Goal: Complete application form

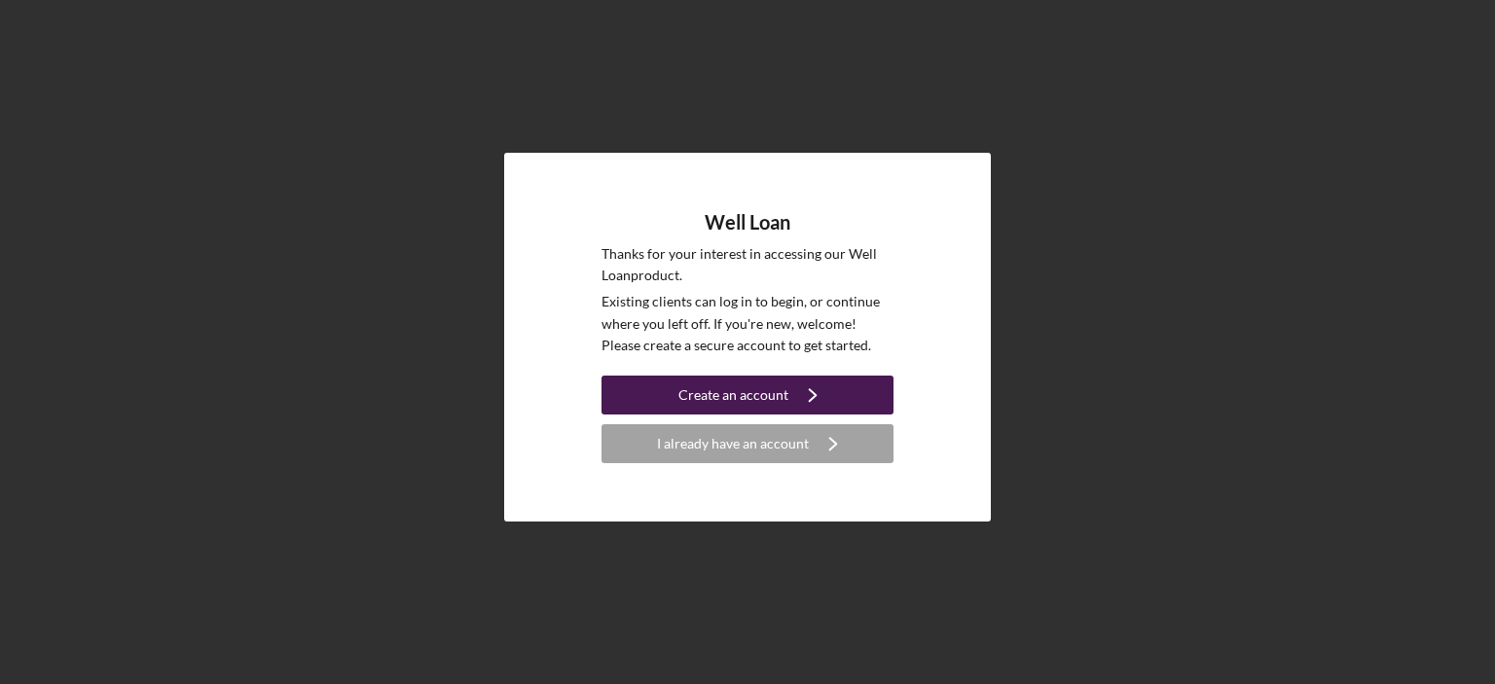
click at [782, 378] on div "Create an account" at bounding box center [733, 395] width 110 height 39
click at [809, 393] on polyline "button" at bounding box center [812, 396] width 7 height 12
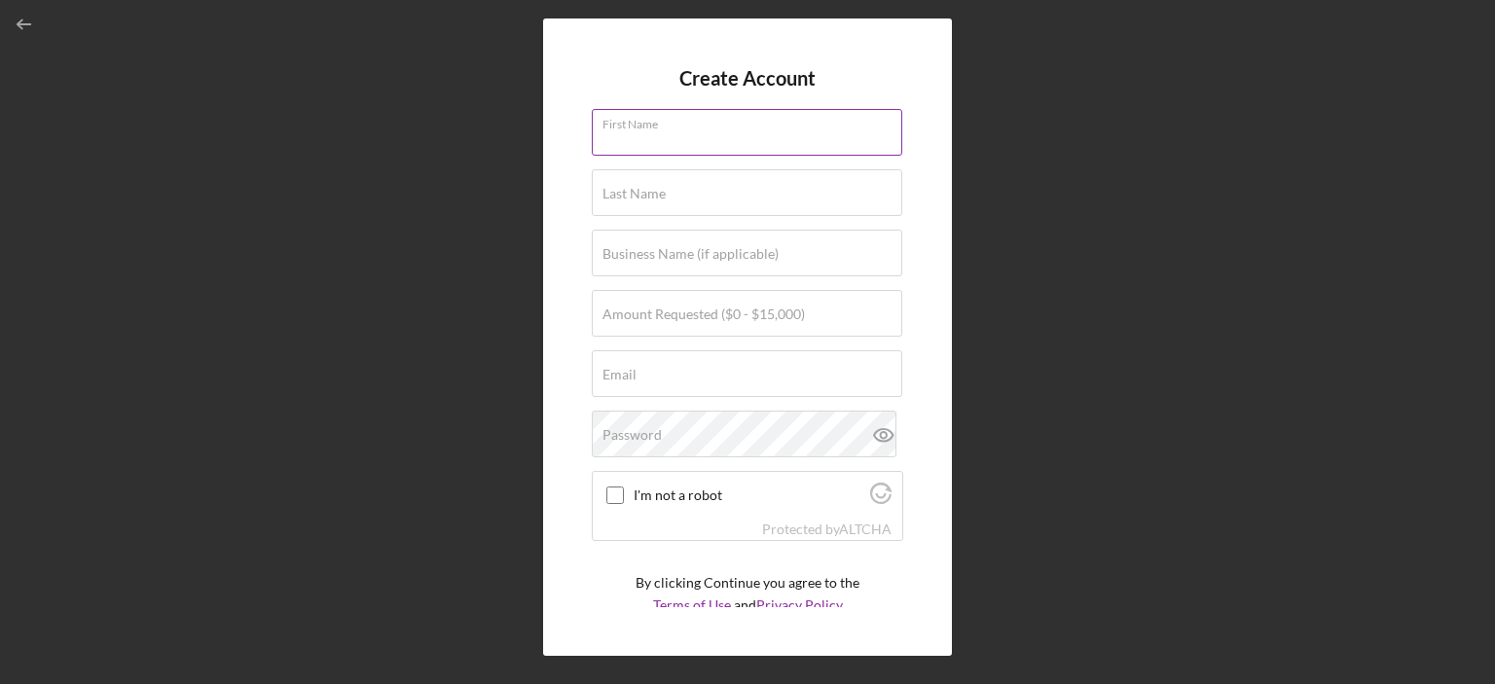
click at [681, 149] on input "First Name" at bounding box center [747, 132] width 310 height 47
type input "[PERSON_NAME]"
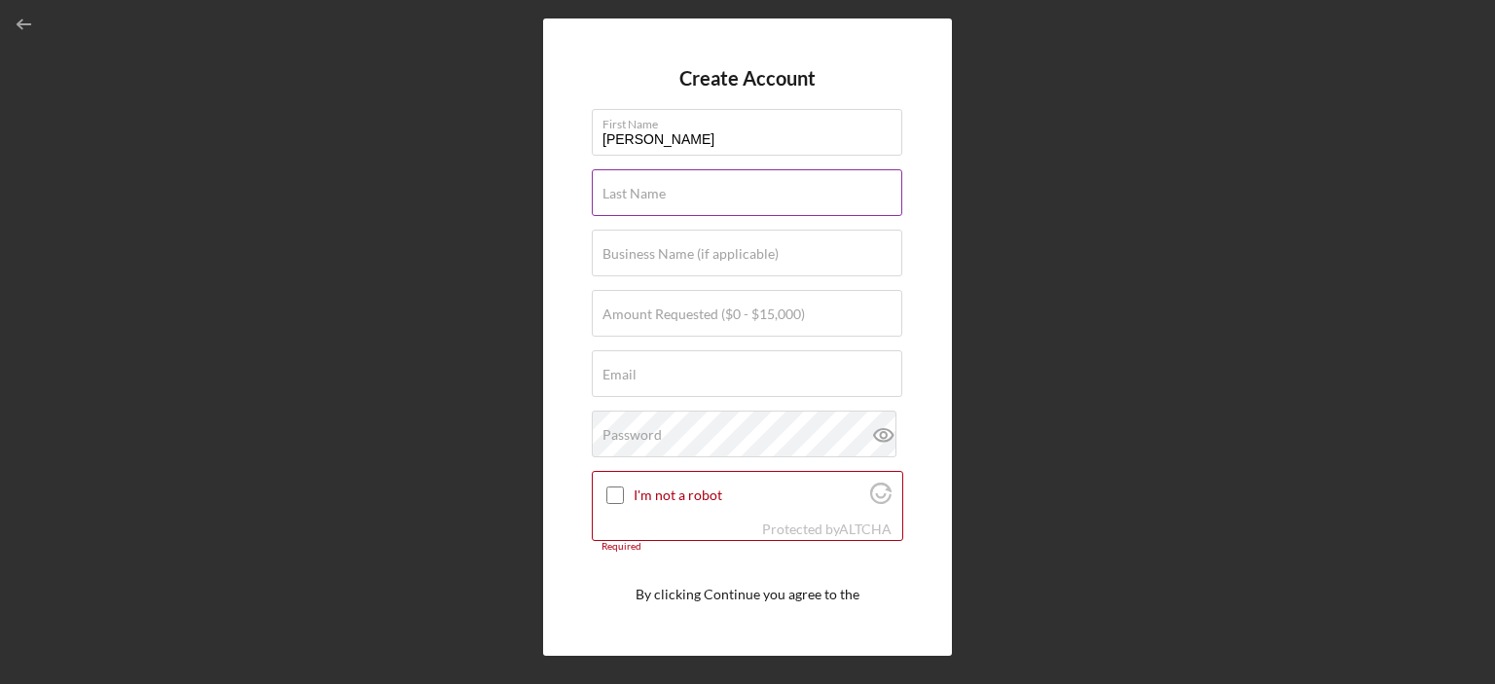
click at [662, 191] on label "Last Name" at bounding box center [633, 194] width 63 height 16
click at [662, 191] on input "Last Name" at bounding box center [747, 192] width 310 height 47
type input "[PERSON_NAME]"
click at [623, 487] on input "I'm not a robot" at bounding box center [615, 496] width 18 height 18
checkbox input "true"
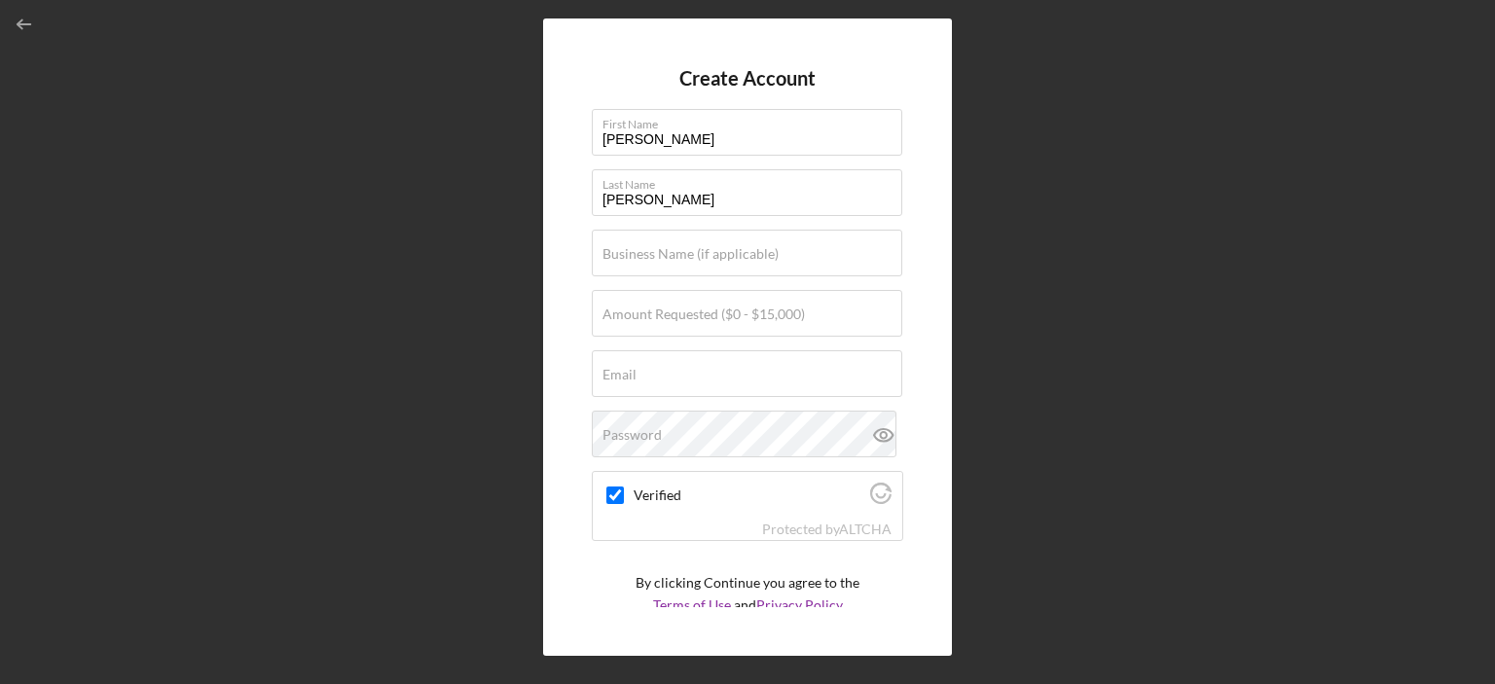
drag, startPoint x: 819, startPoint y: 529, endPoint x: 1361, endPoint y: 255, distance: 607.2
click at [1361, 255] on div "Create Account First Name [PERSON_NAME] Last Name [PERSON_NAME] Business Name (…" at bounding box center [748, 337] width 1476 height 675
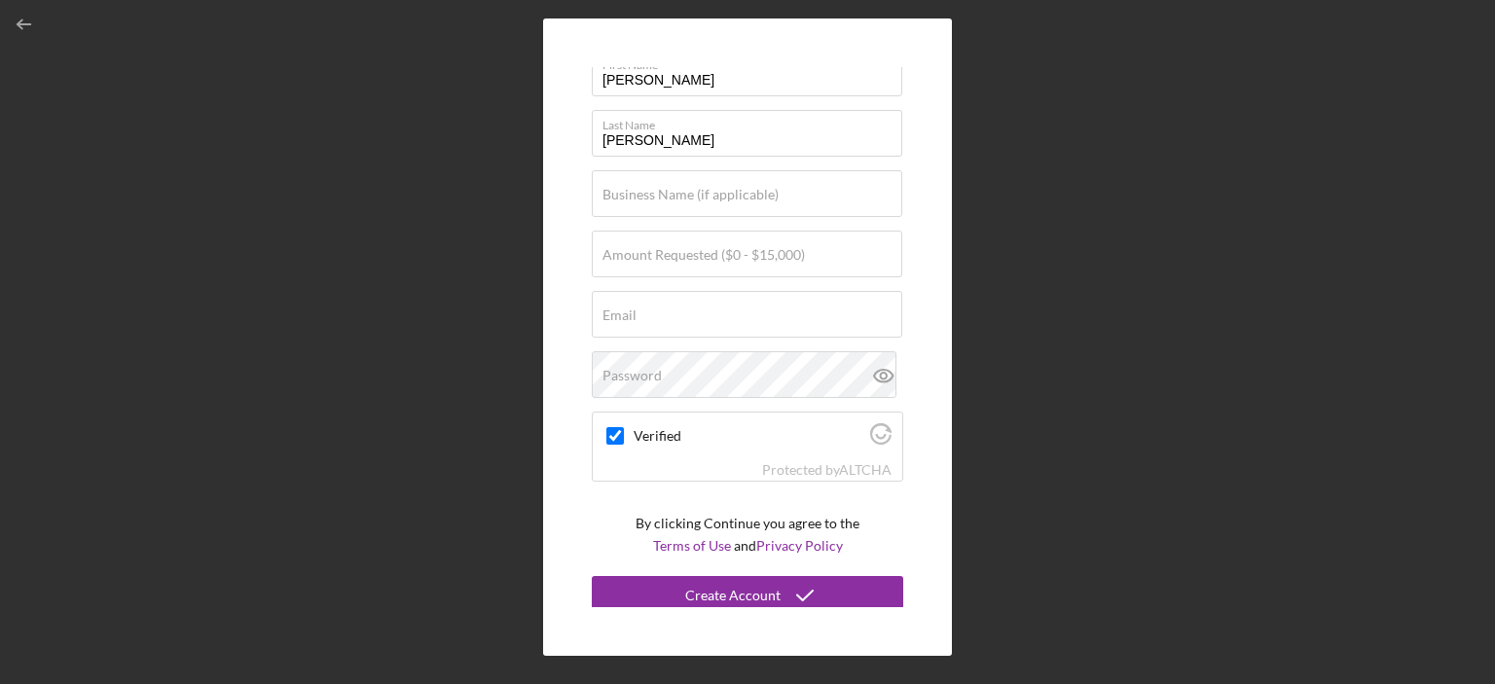
scroll to position [66, 0]
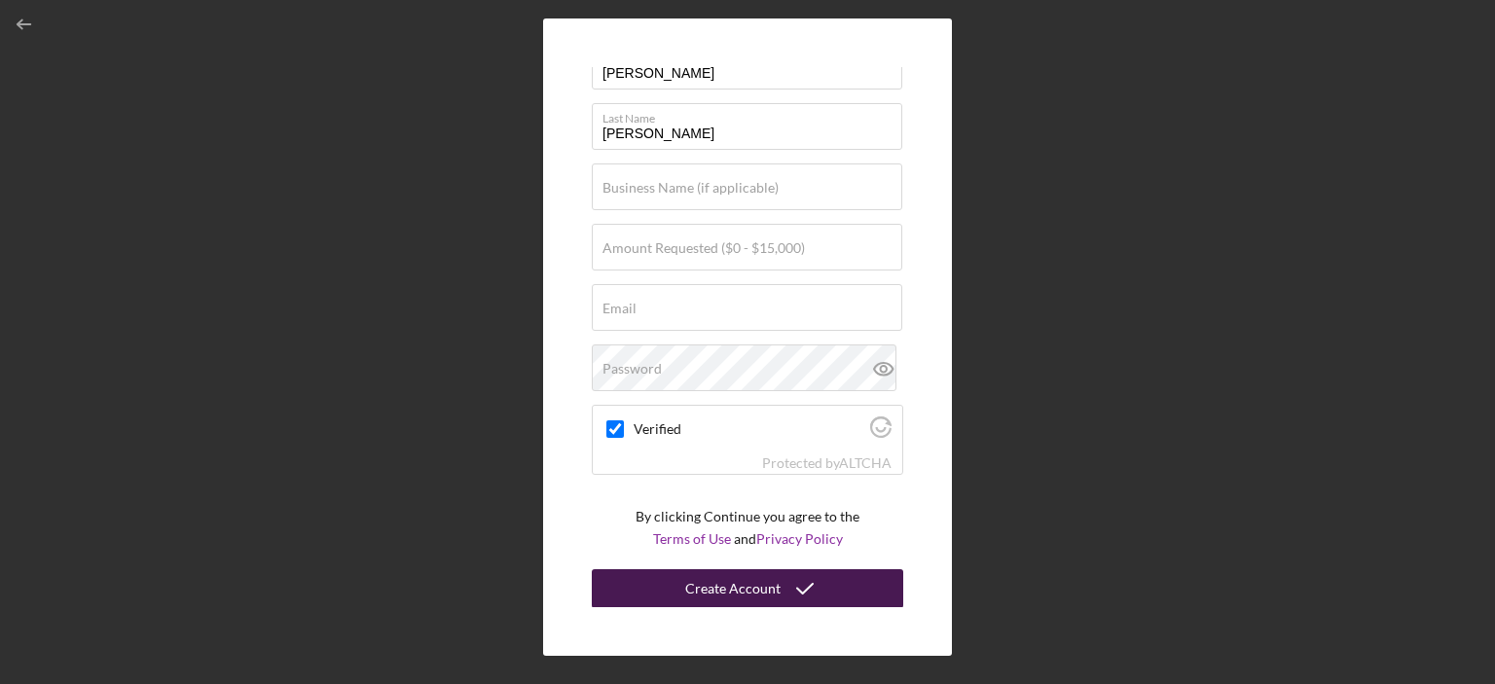
click at [817, 580] on icon "submit" at bounding box center [805, 589] width 49 height 49
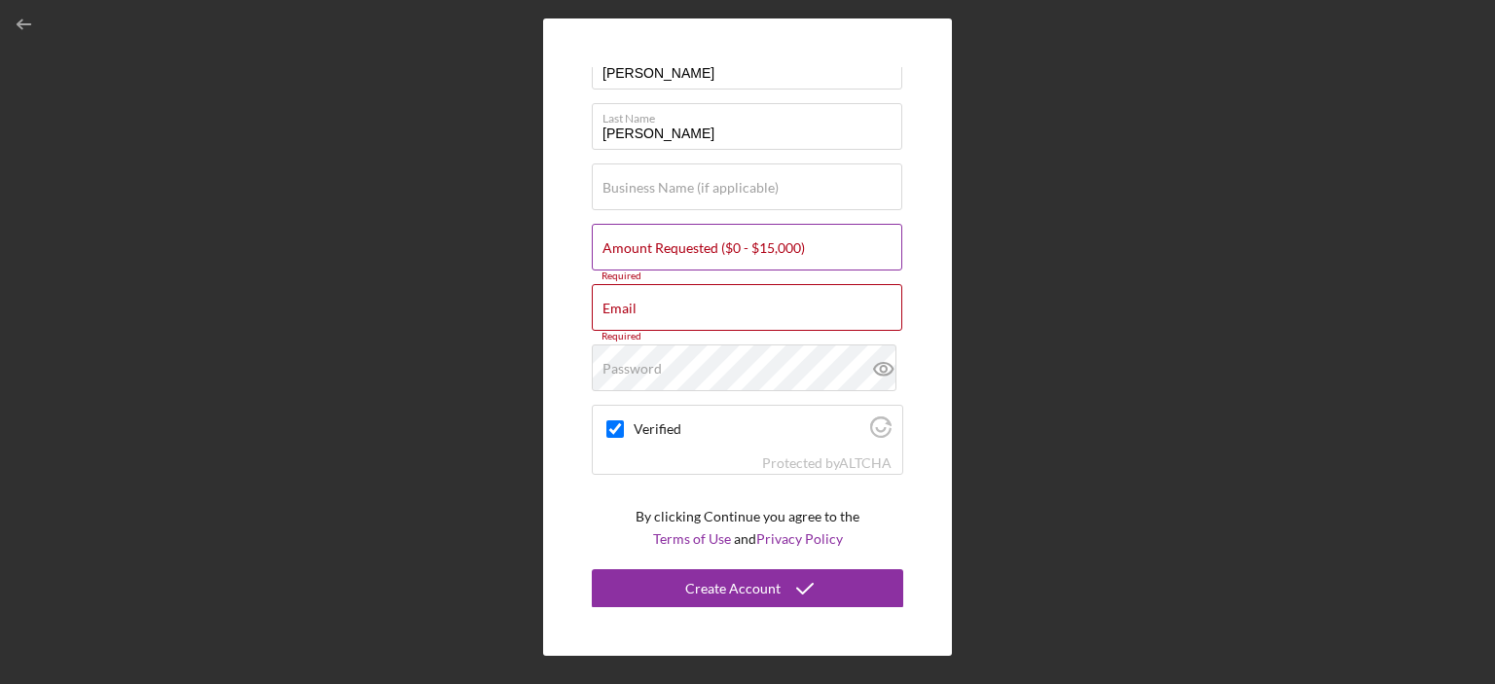
click at [742, 260] on input "Amount Requested ($0 - $15,000)" at bounding box center [747, 247] width 310 height 47
type input "$10,000"
click at [656, 314] on input "Email" at bounding box center [747, 307] width 310 height 47
type input "[EMAIL_ADDRESS][DOMAIN_NAME]"
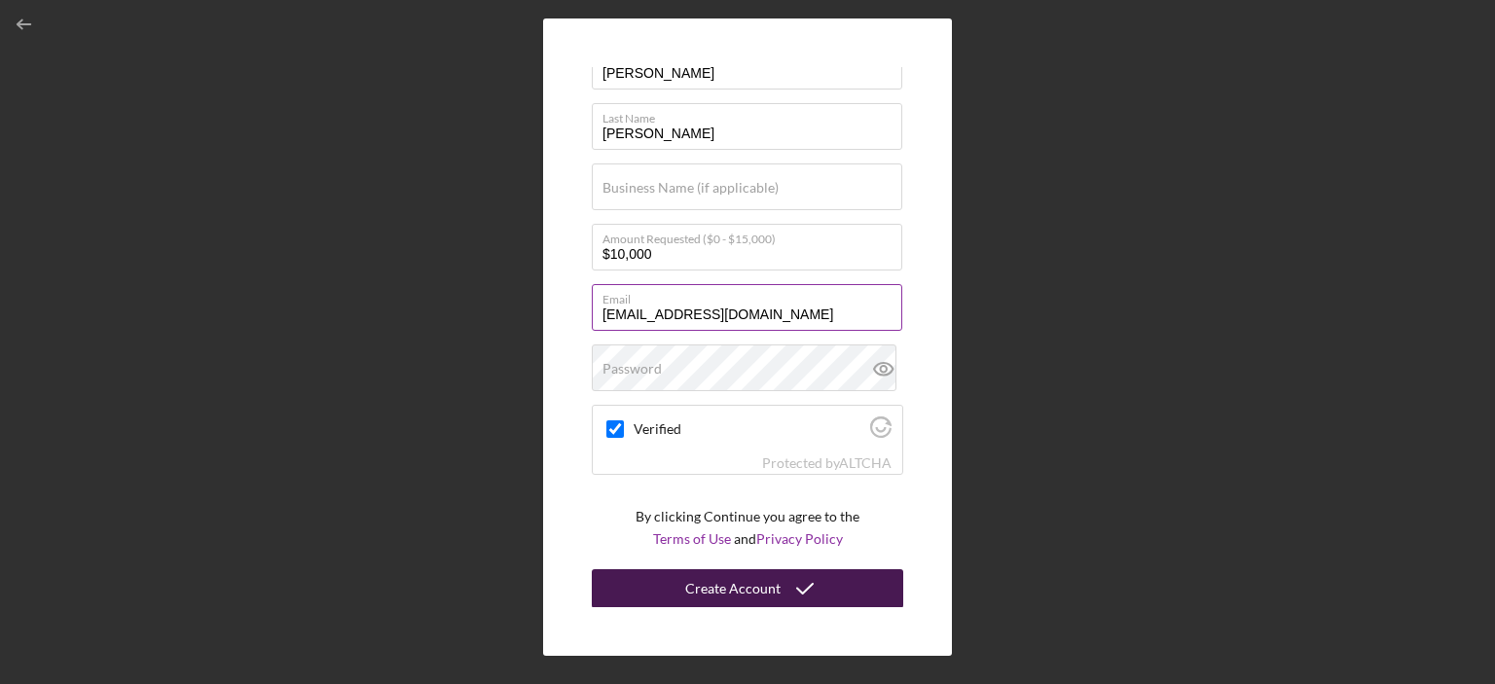
click at [685, 586] on div "Create Account" at bounding box center [732, 588] width 95 height 39
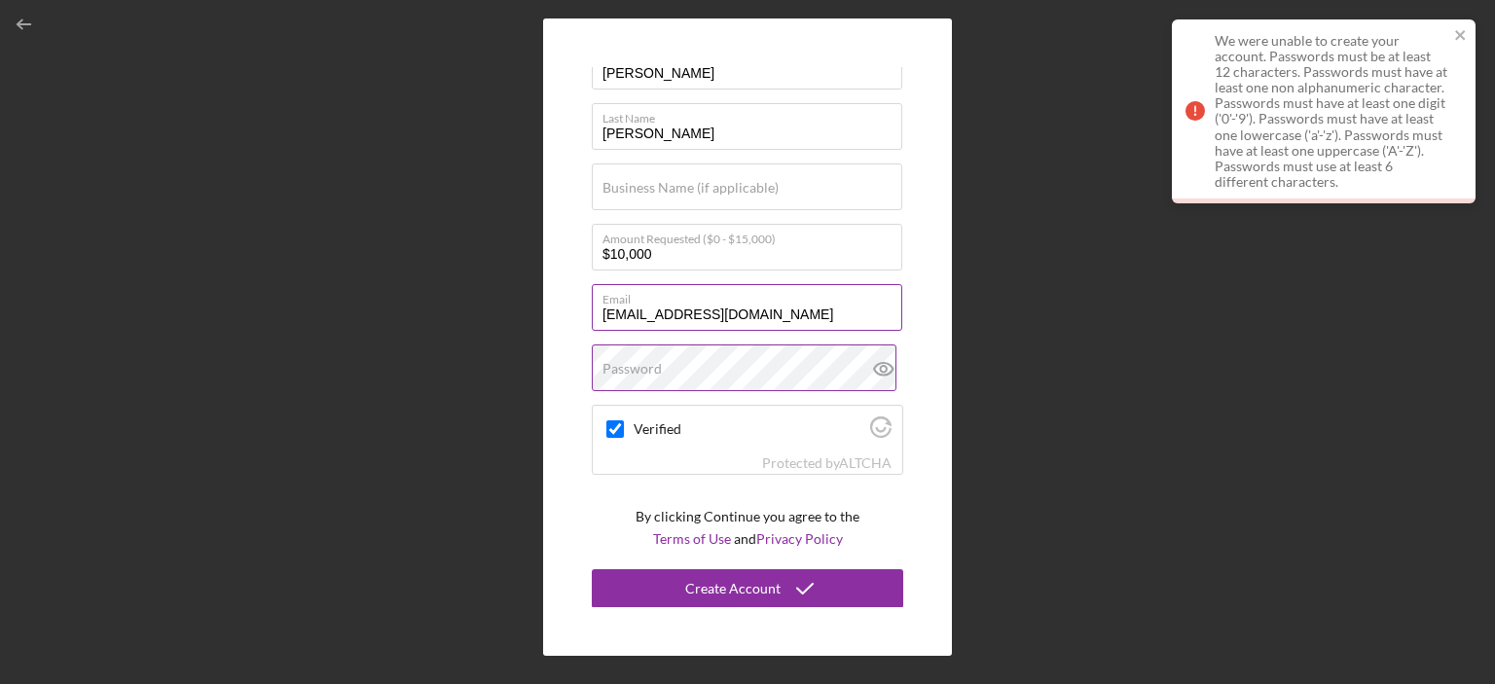
click at [630, 369] on label "Password" at bounding box center [631, 369] width 59 height 16
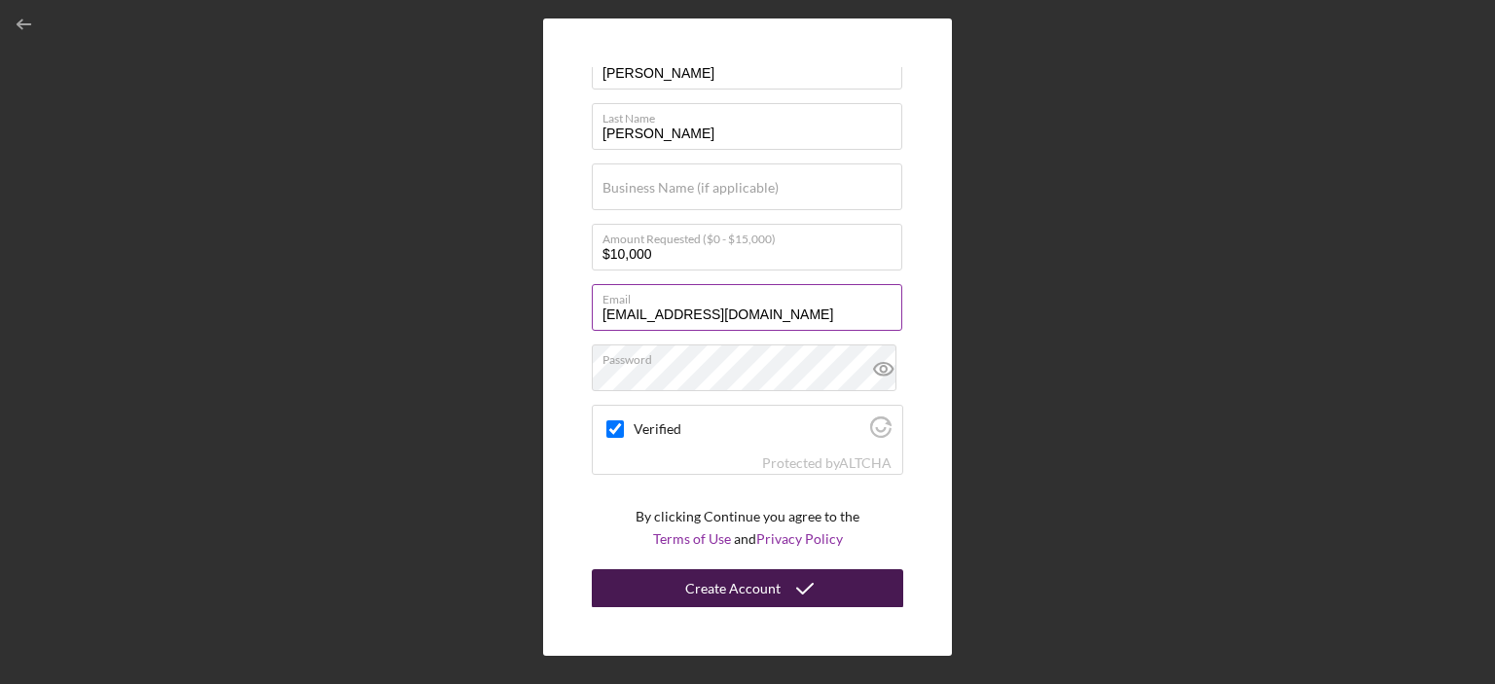
click at [688, 603] on div "Create Account" at bounding box center [732, 588] width 95 height 39
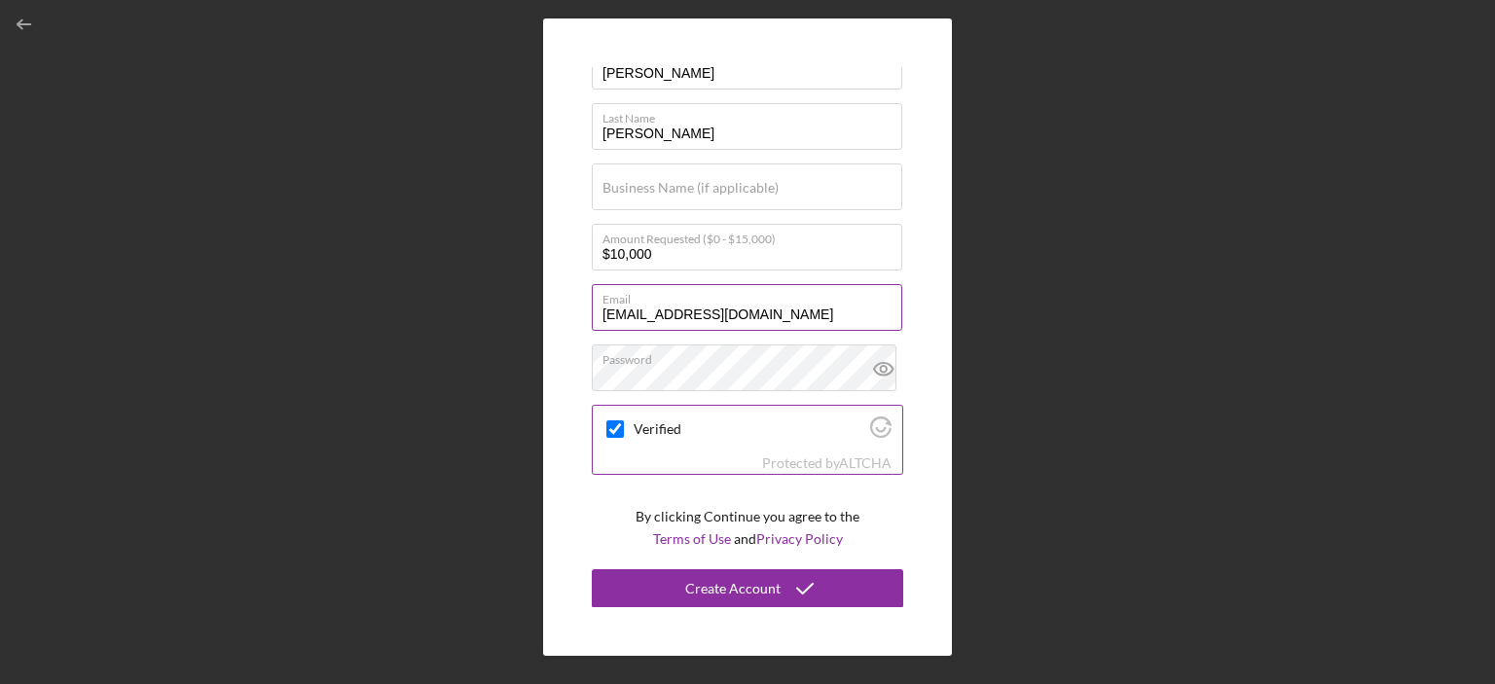
click at [614, 420] on input "Verified" at bounding box center [615, 429] width 18 height 18
click at [614, 428] on input "Verified" at bounding box center [615, 429] width 18 height 18
checkbox input "true"
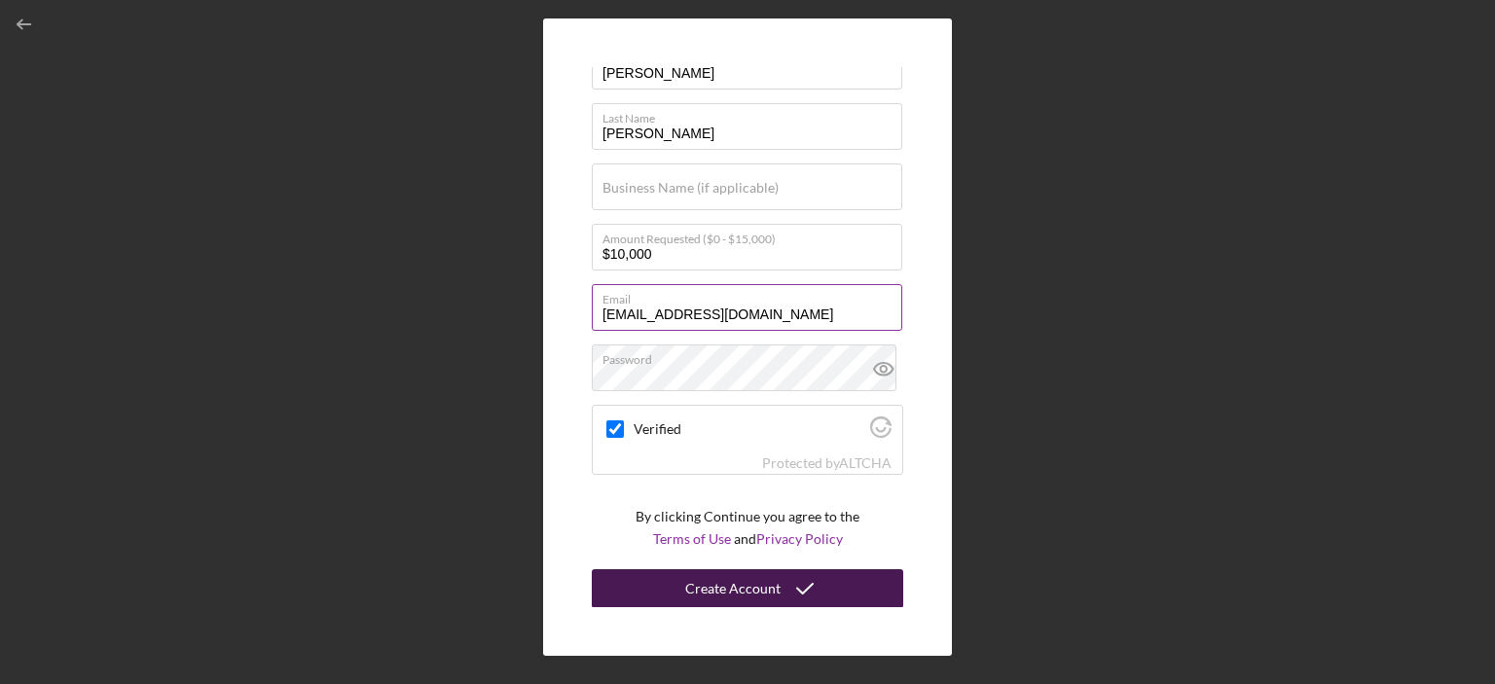
click at [759, 594] on div "Create Account" at bounding box center [732, 588] width 95 height 39
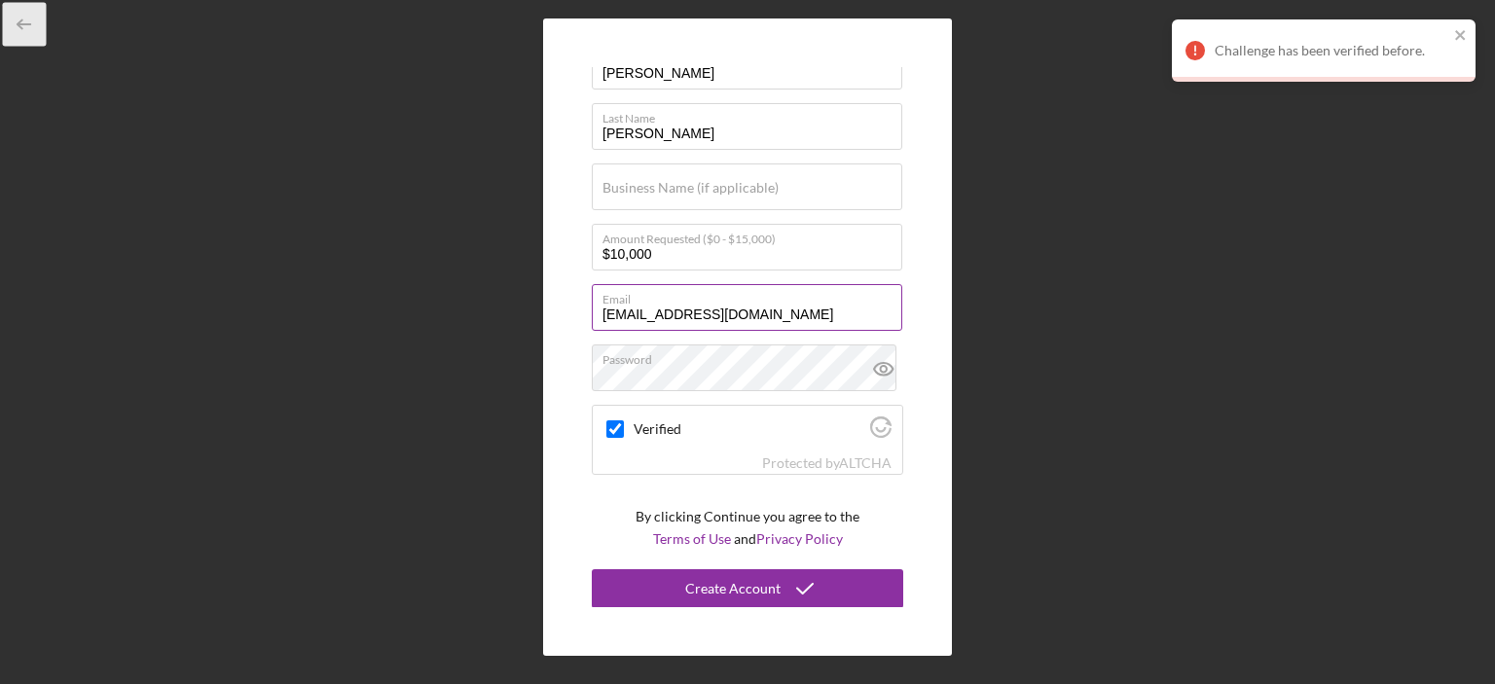
click at [23, 22] on icon "button" at bounding box center [25, 25] width 44 height 44
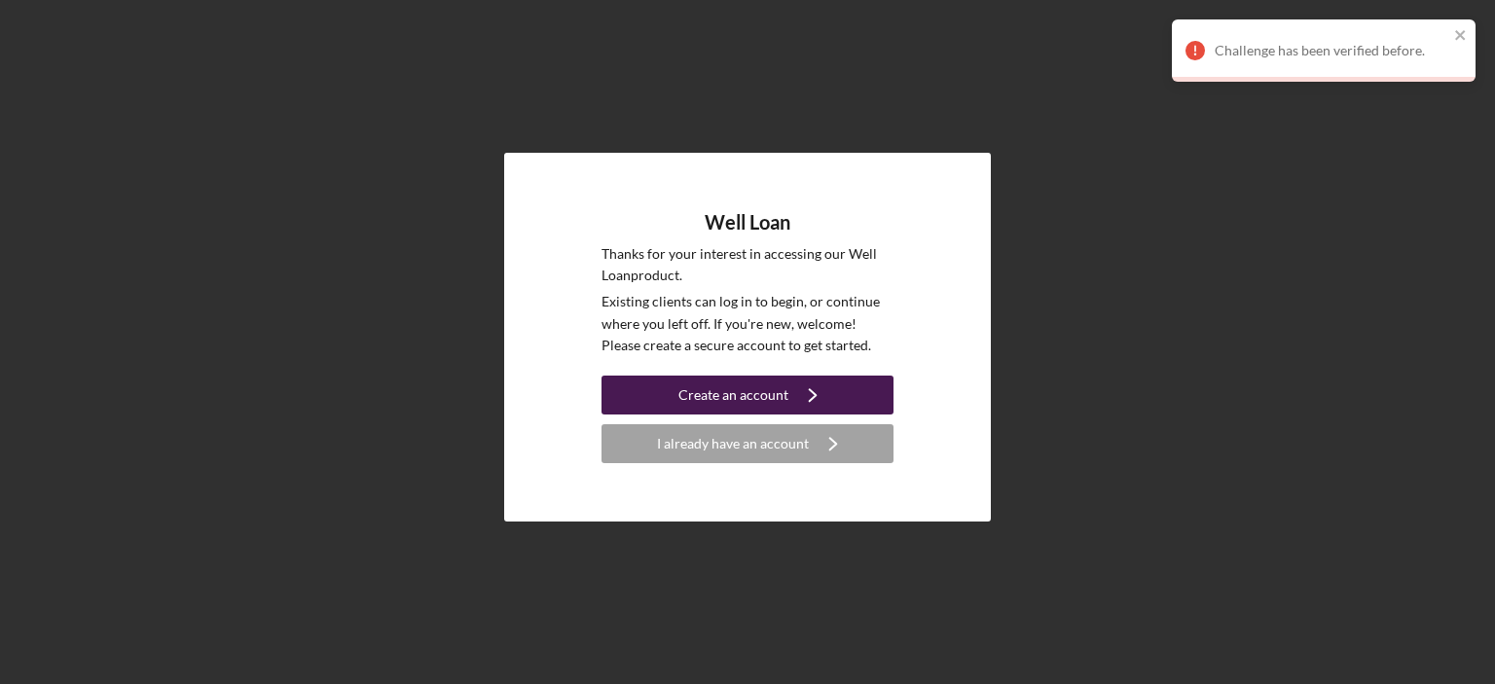
click at [797, 388] on icon "Icon/Navigate" at bounding box center [812, 395] width 49 height 49
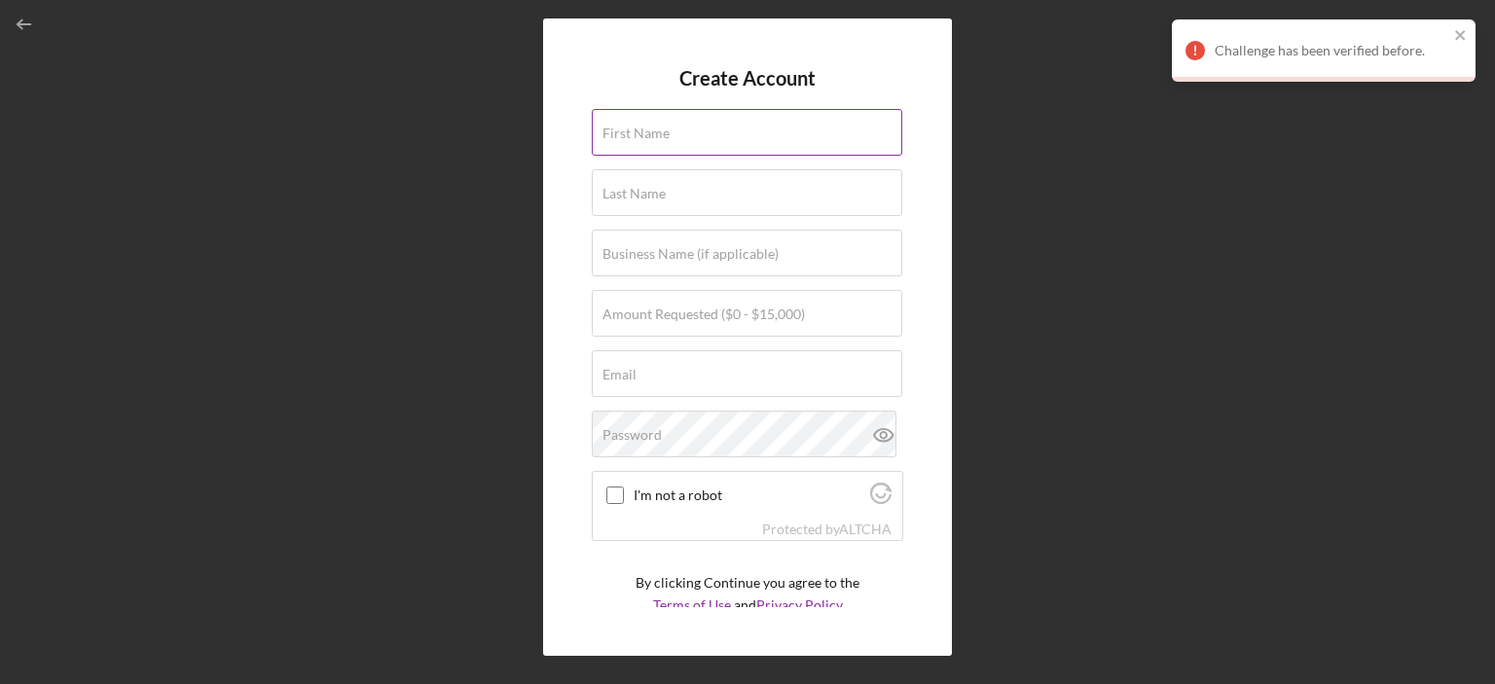
click at [655, 151] on input "First Name" at bounding box center [747, 132] width 310 height 47
type input "[PERSON_NAME]"
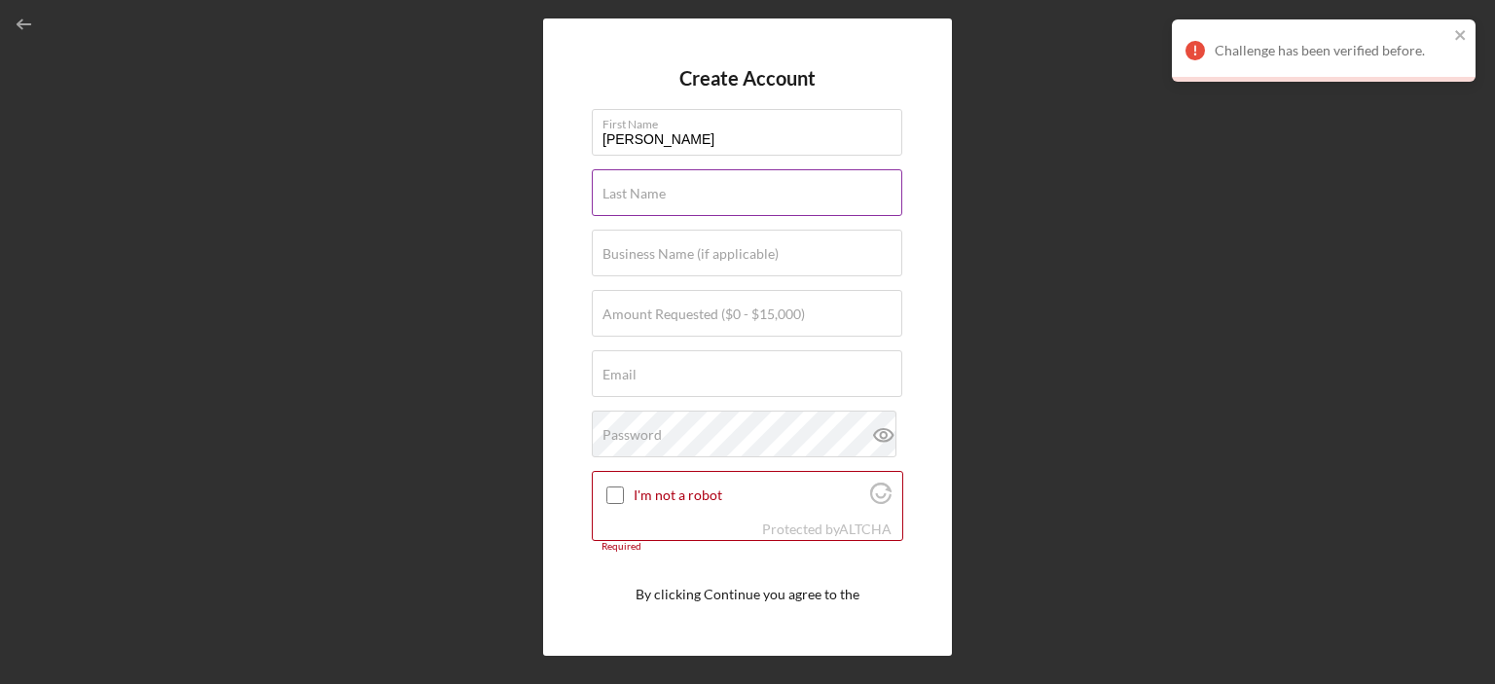
click at [664, 198] on label "Last Name" at bounding box center [633, 194] width 63 height 16
click at [664, 198] on input "Last Name" at bounding box center [747, 192] width 310 height 47
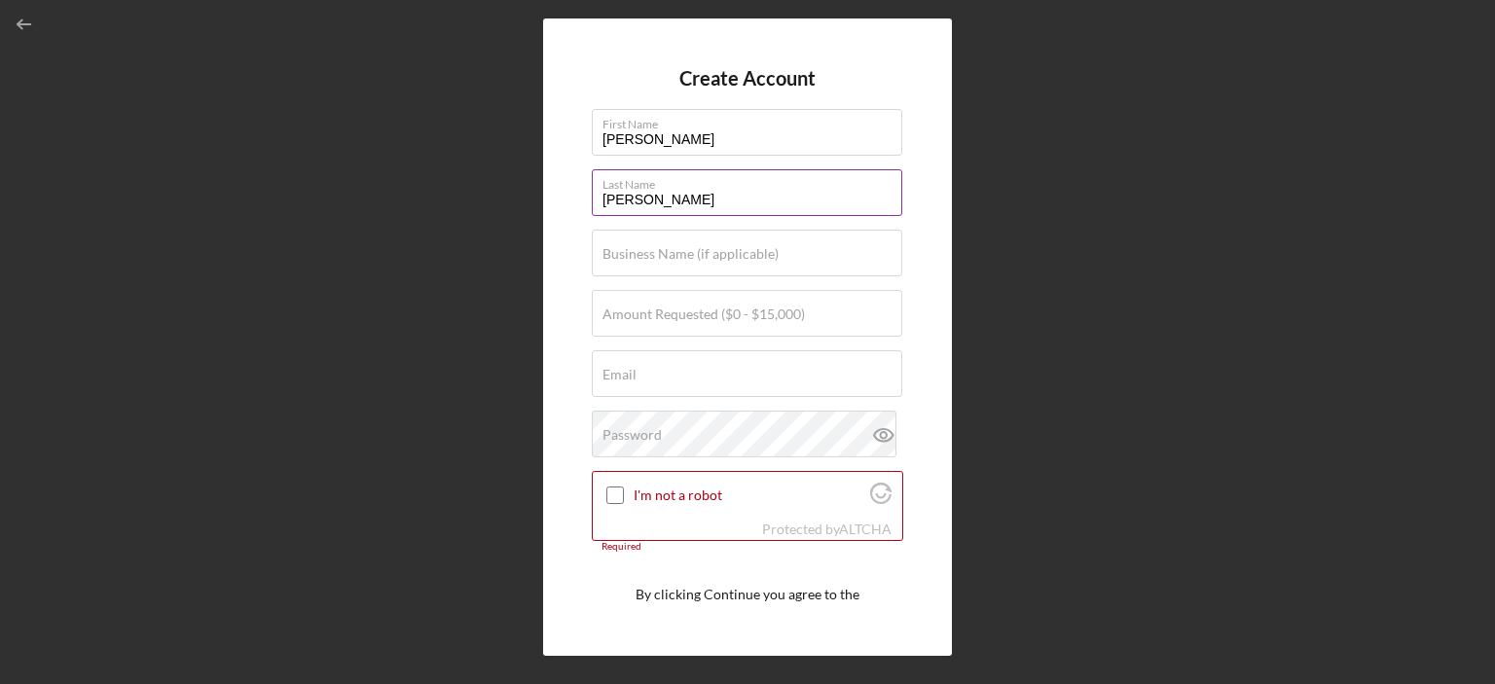
type input "[PERSON_NAME]"
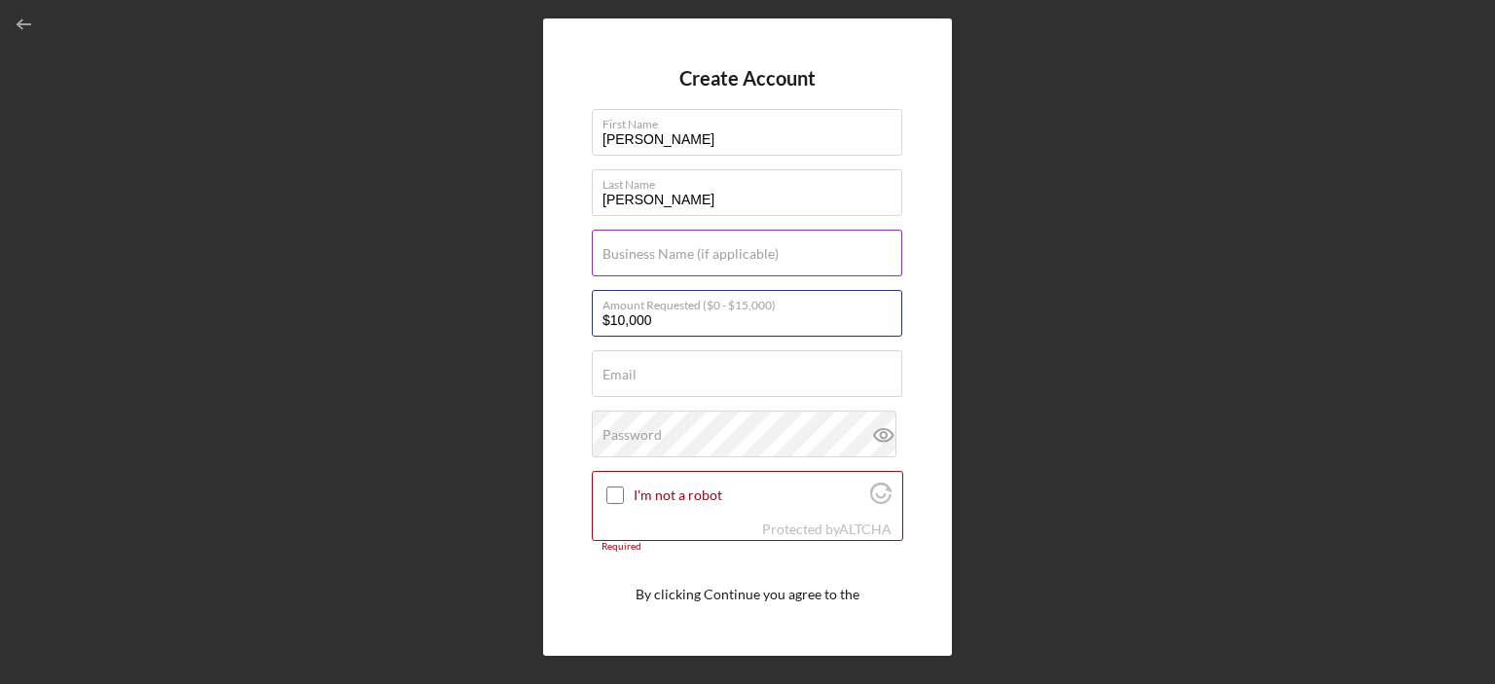
type input "$10,000"
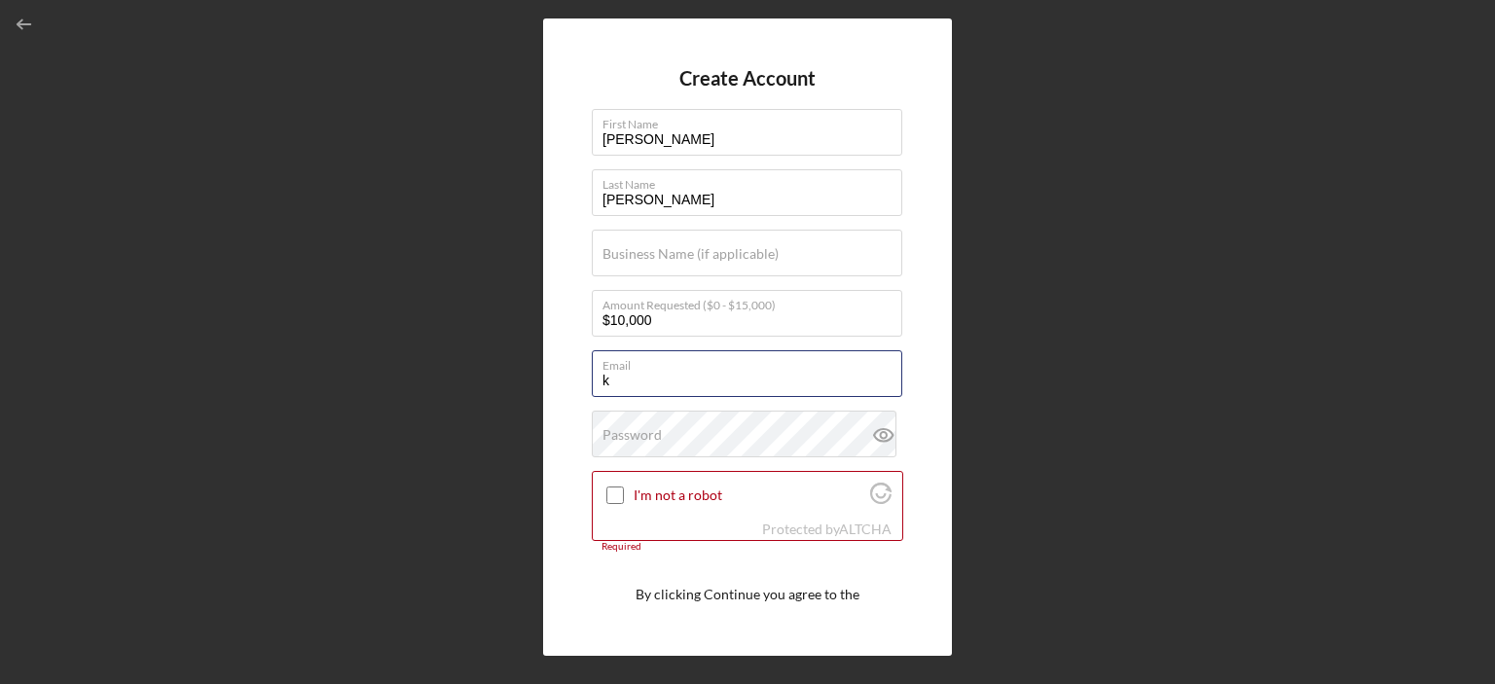
type input "[EMAIL_ADDRESS][DOMAIN_NAME]"
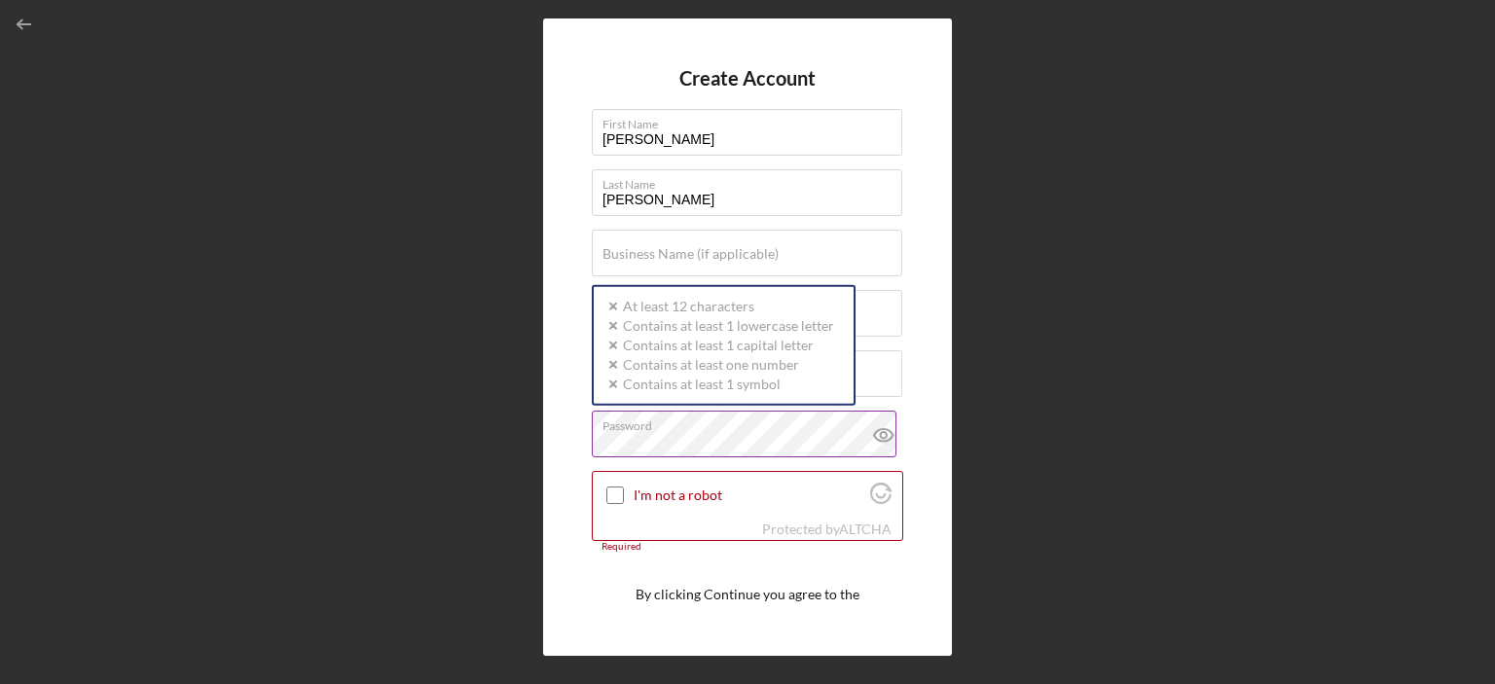
click at [666, 415] on div "Password Icon/icon-validation-no At least 12 characters Icon/icon-validation-no…" at bounding box center [747, 435] width 311 height 49
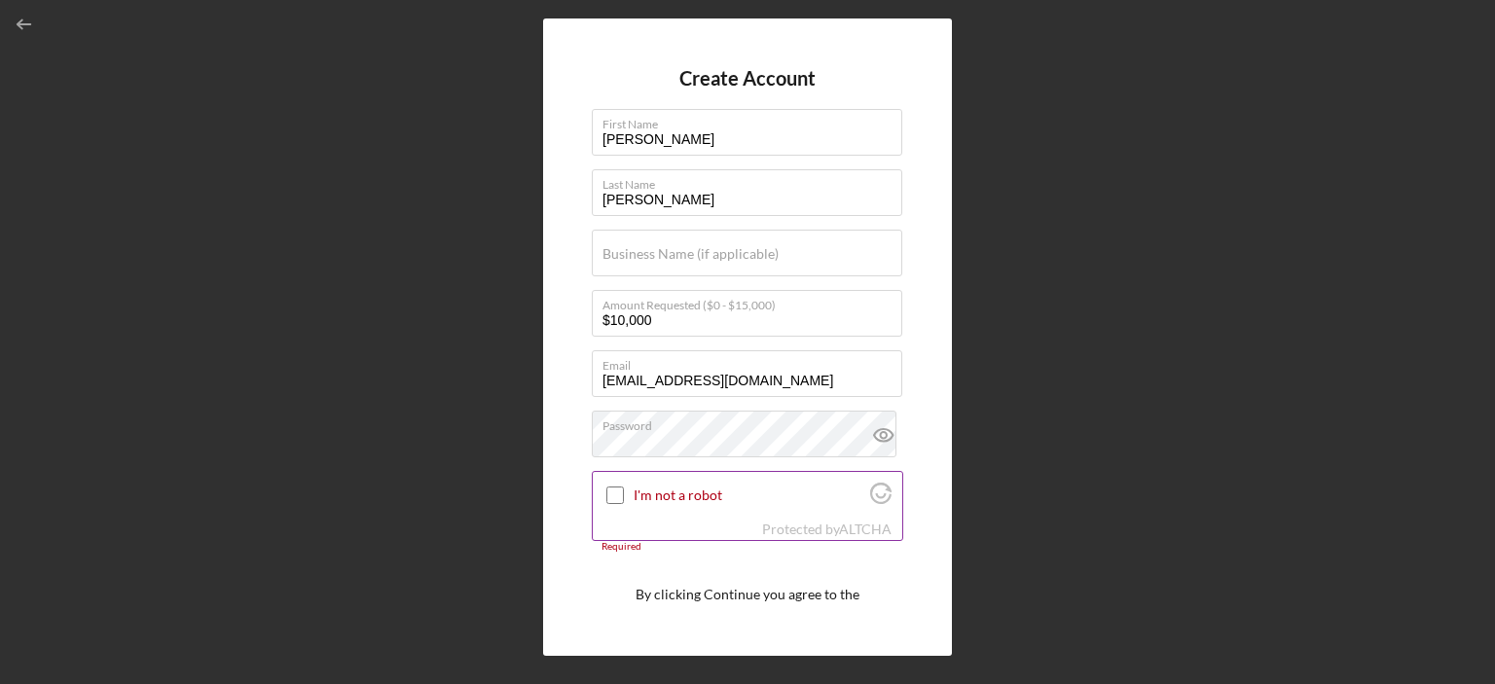
click at [621, 494] on input "I'm not a robot" at bounding box center [615, 496] width 18 height 18
checkbox input "true"
click at [645, 481] on div "Verified" at bounding box center [748, 495] width 310 height 46
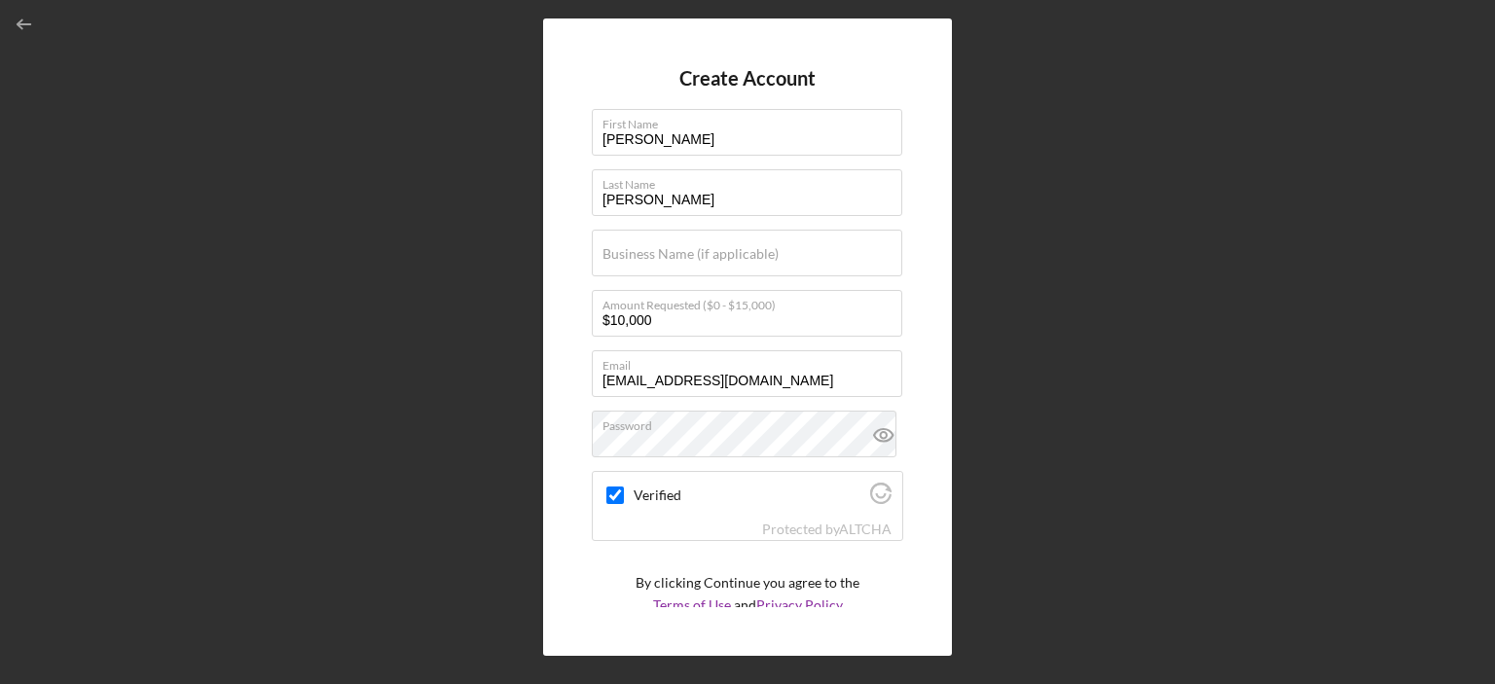
scroll to position [66, 0]
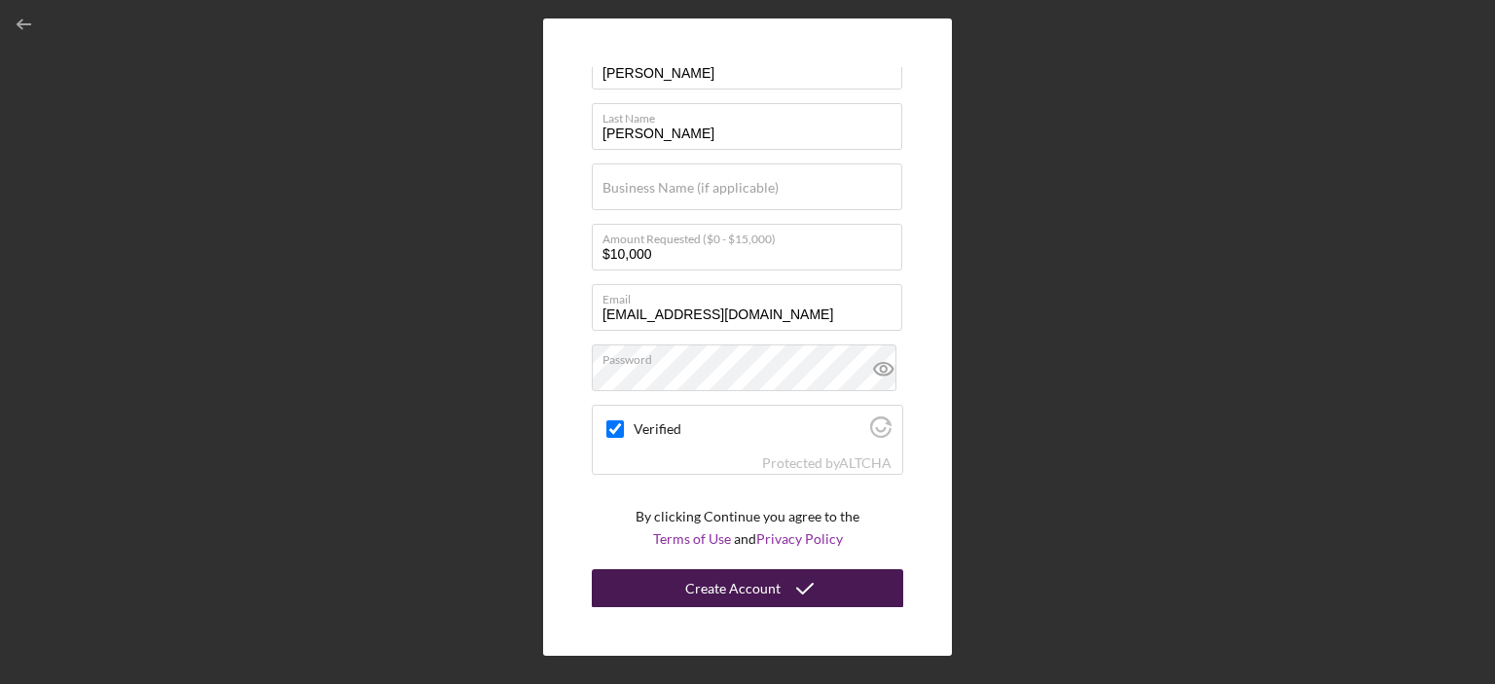
click at [811, 593] on icon "submit" at bounding box center [805, 589] width 49 height 49
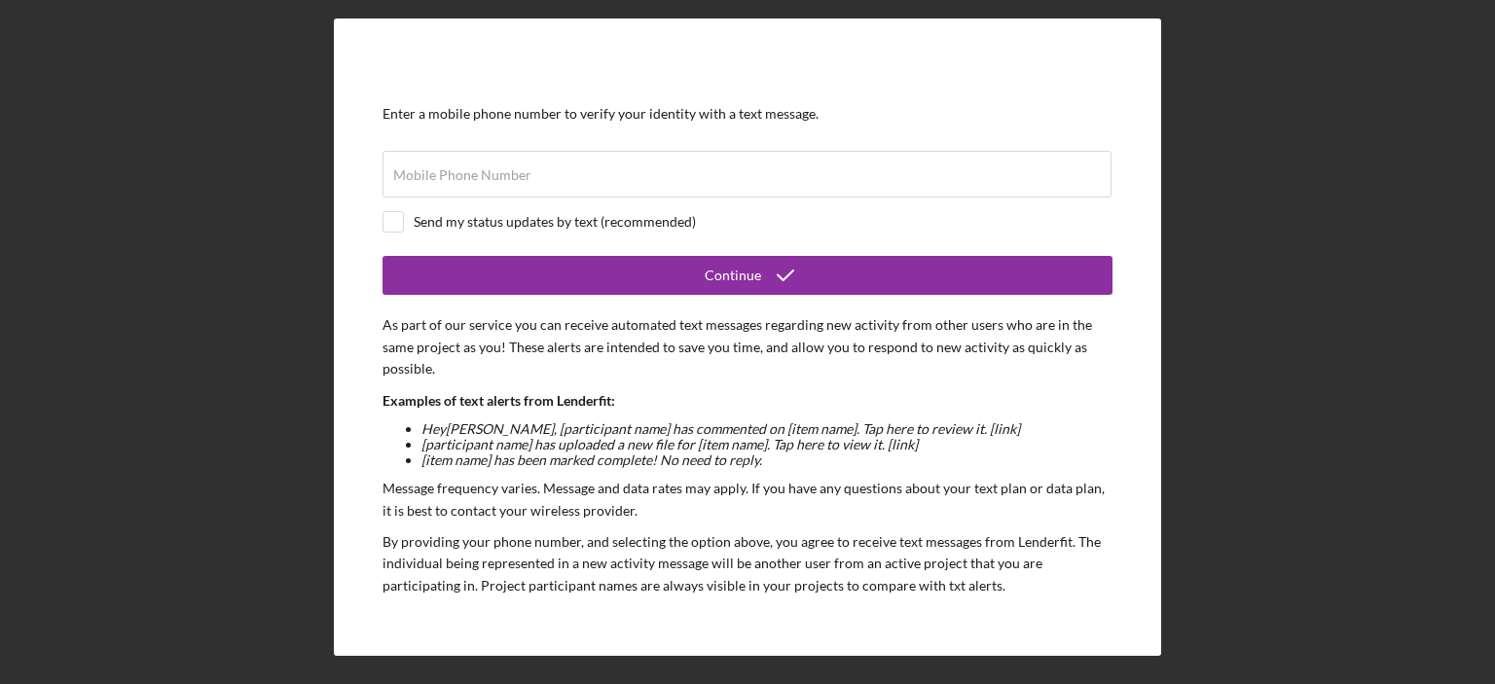
scroll to position [41, 0]
click at [522, 186] on input "Mobile Phone Number" at bounding box center [747, 175] width 729 height 47
type input "[PHONE_NUMBER]"
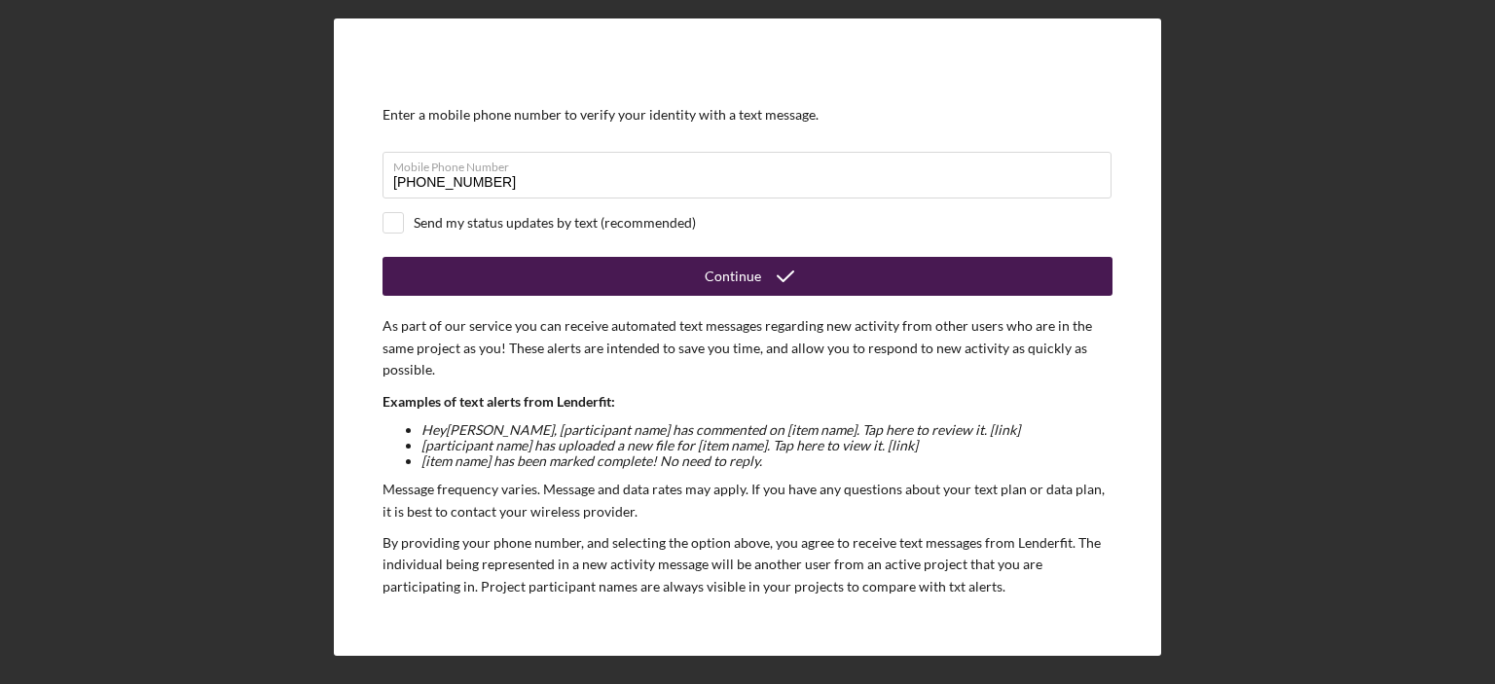
click at [585, 272] on button "Continue" at bounding box center [748, 276] width 730 height 39
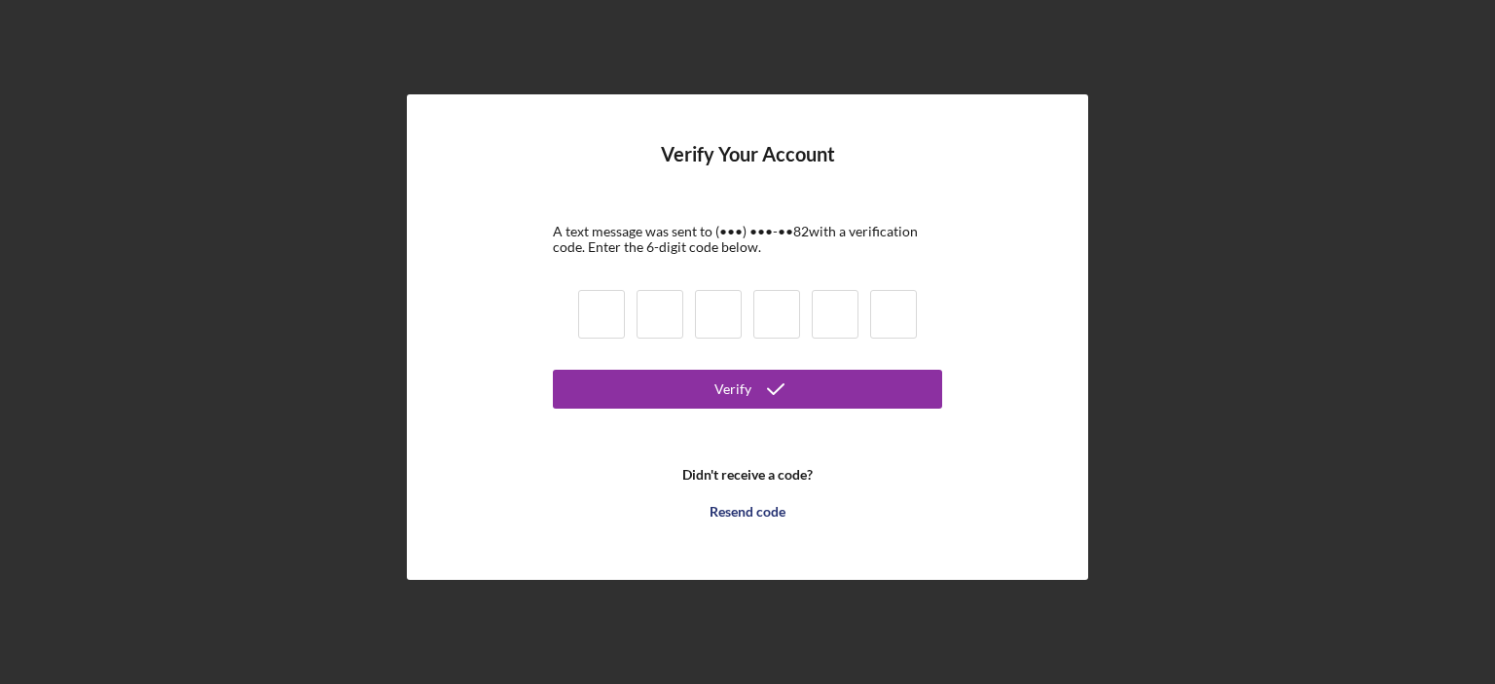
click at [574, 310] on div at bounding box center [747, 317] width 350 height 66
click at [592, 314] on input at bounding box center [601, 314] width 47 height 49
type input "4"
type input "2"
type input "0"
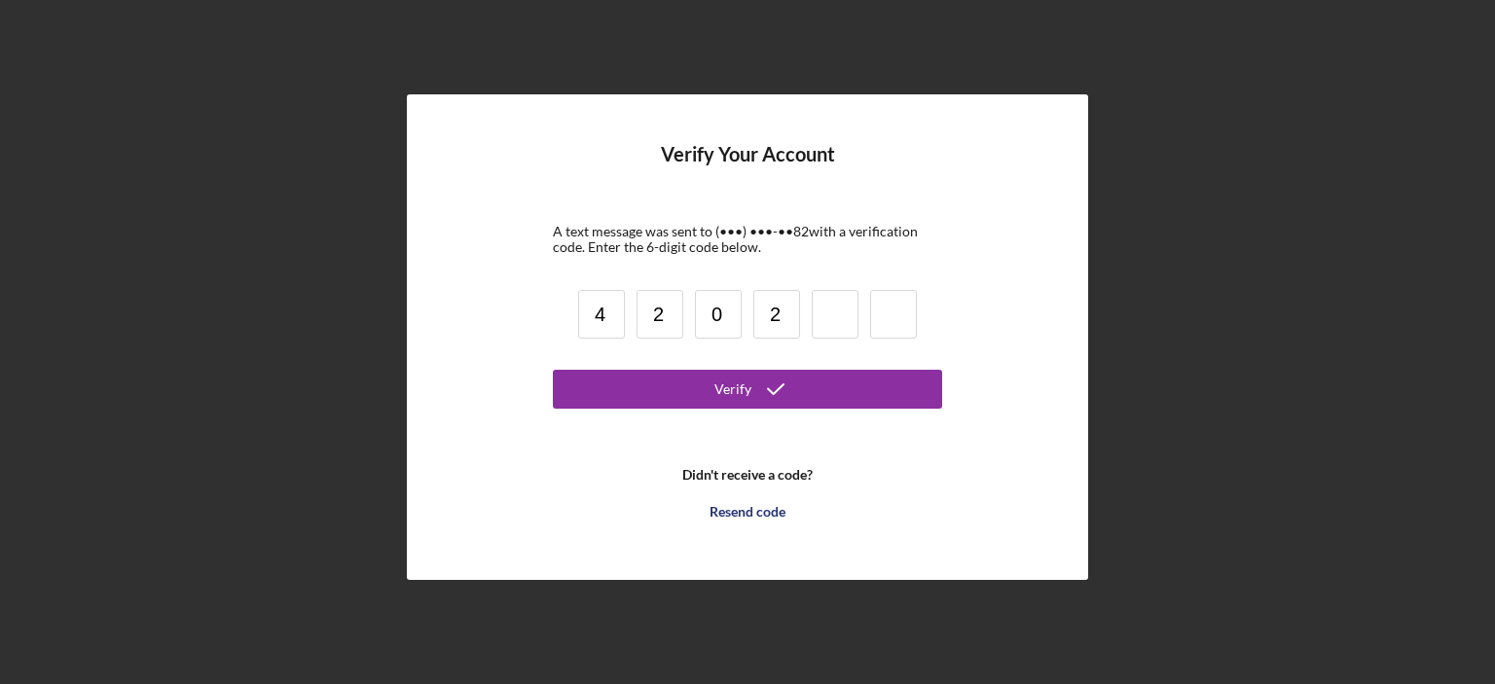
type input "2"
type input "4"
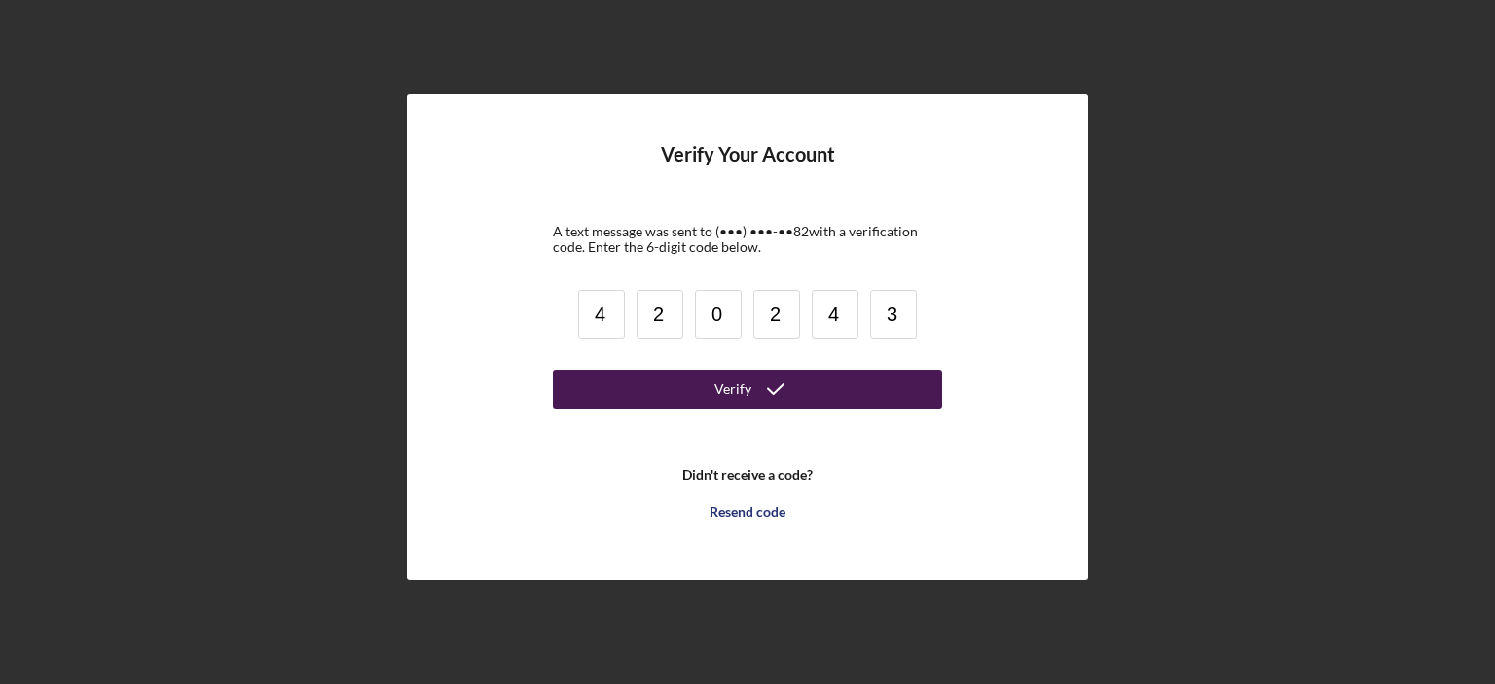
type input "3"
click at [636, 376] on button "Verify" at bounding box center [747, 389] width 389 height 39
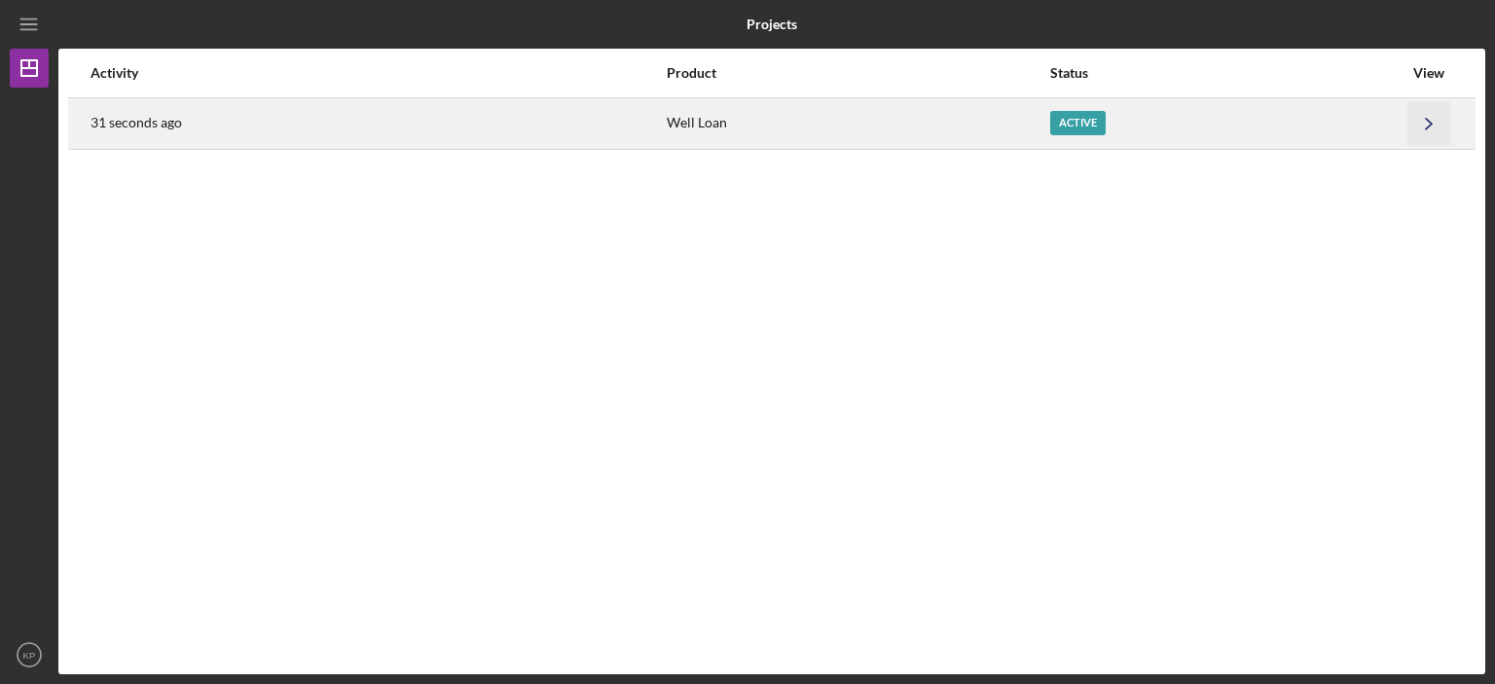
click at [1425, 130] on icon "Icon/Navigate" at bounding box center [1429, 123] width 44 height 44
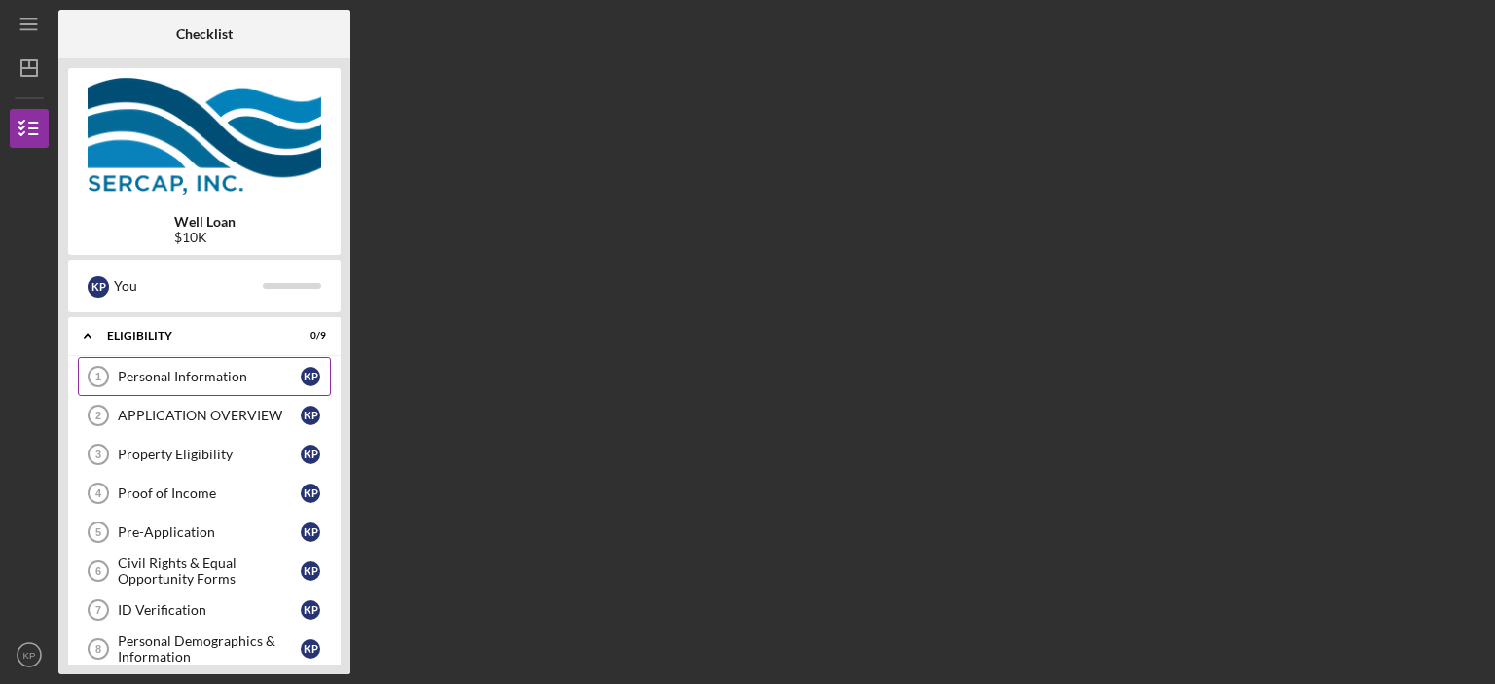
click at [231, 388] on link "Personal Information 1 Personal Information K P" at bounding box center [204, 376] width 253 height 39
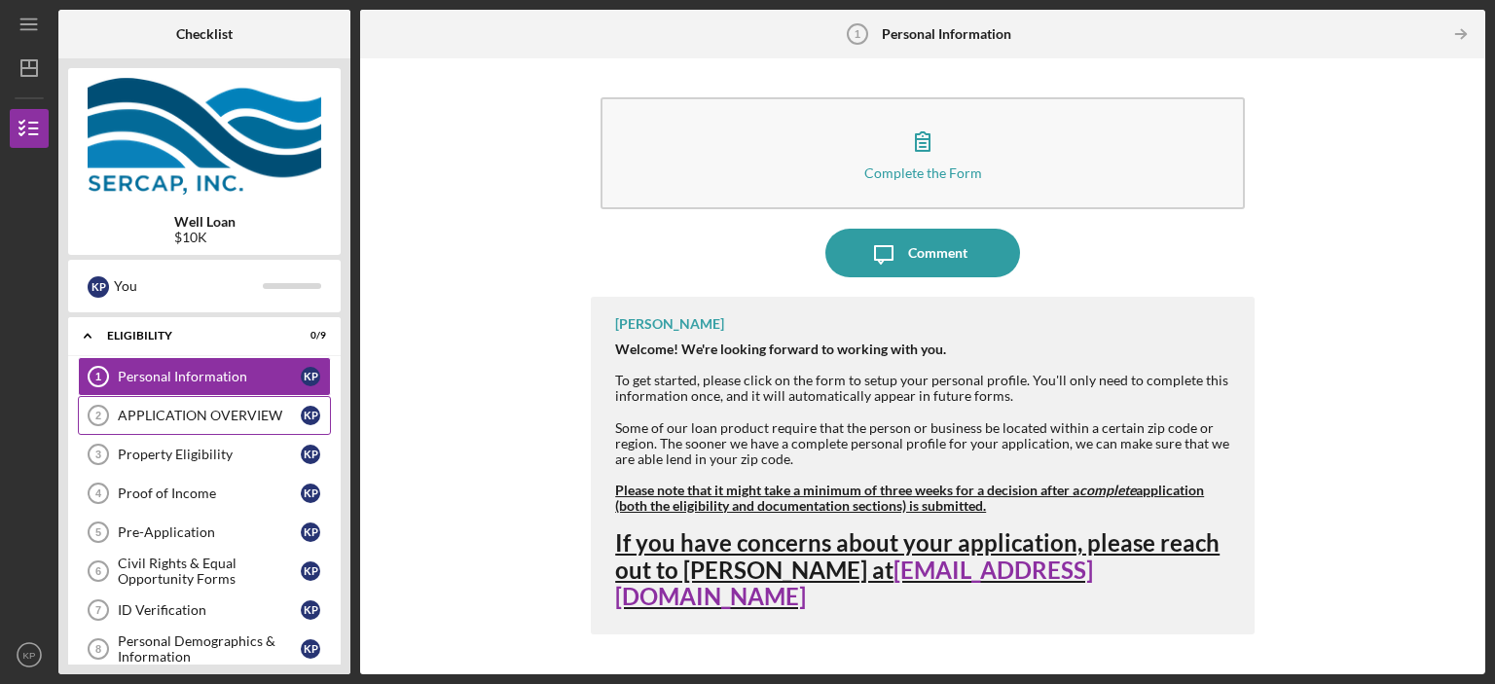
click at [221, 425] on link "APPLICATION OVERVIEW 2 APPLICATION OVERVIEW K P" at bounding box center [204, 415] width 253 height 39
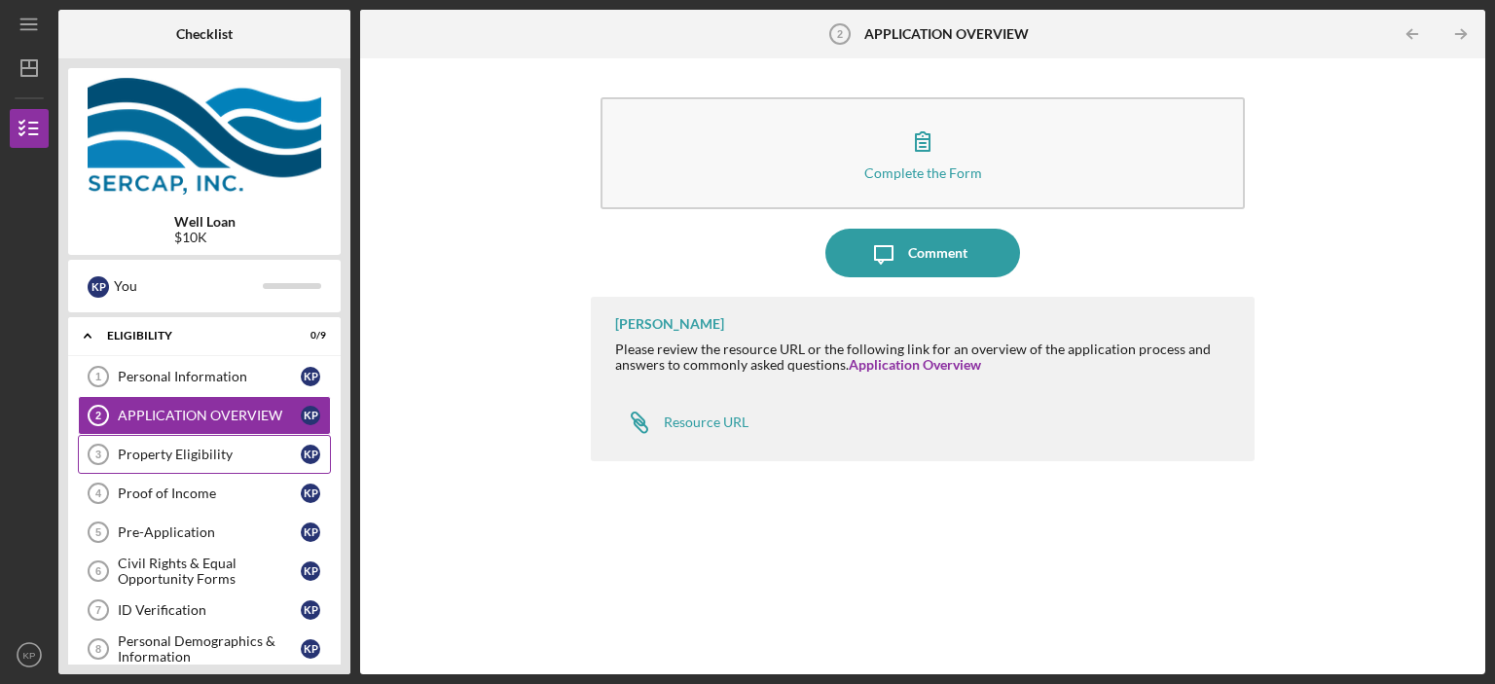
click at [200, 455] on div "Property Eligibility" at bounding box center [209, 455] width 183 height 16
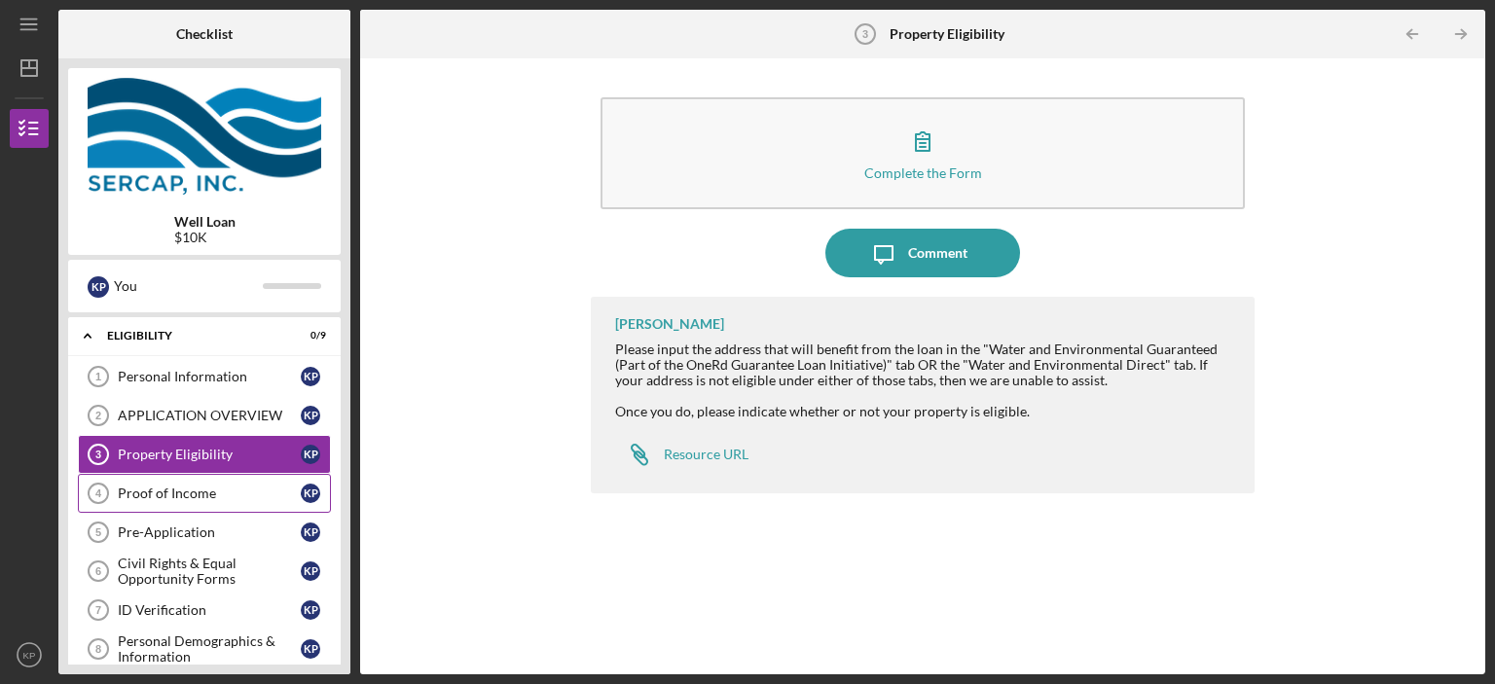
click at [167, 490] on div "Proof of Income" at bounding box center [209, 494] width 183 height 16
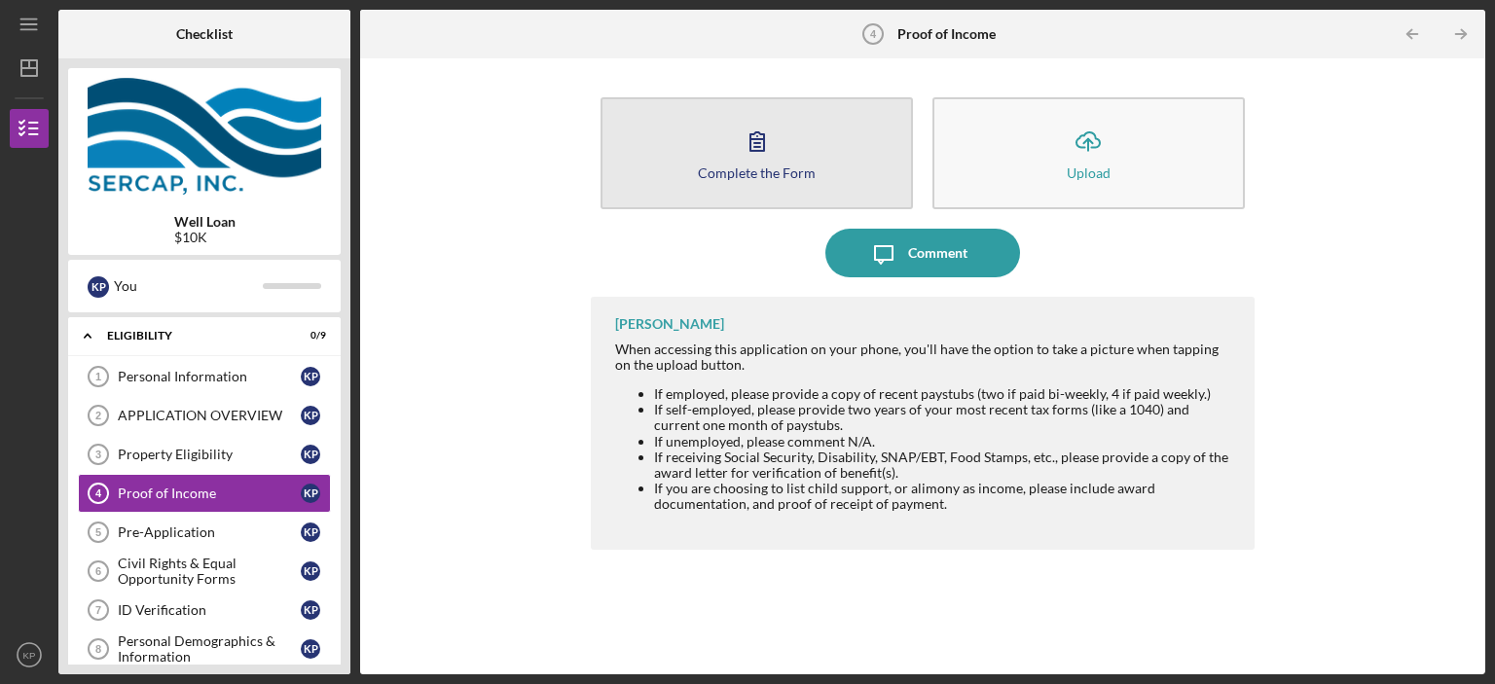
click at [742, 156] on icon "button" at bounding box center [757, 141] width 49 height 49
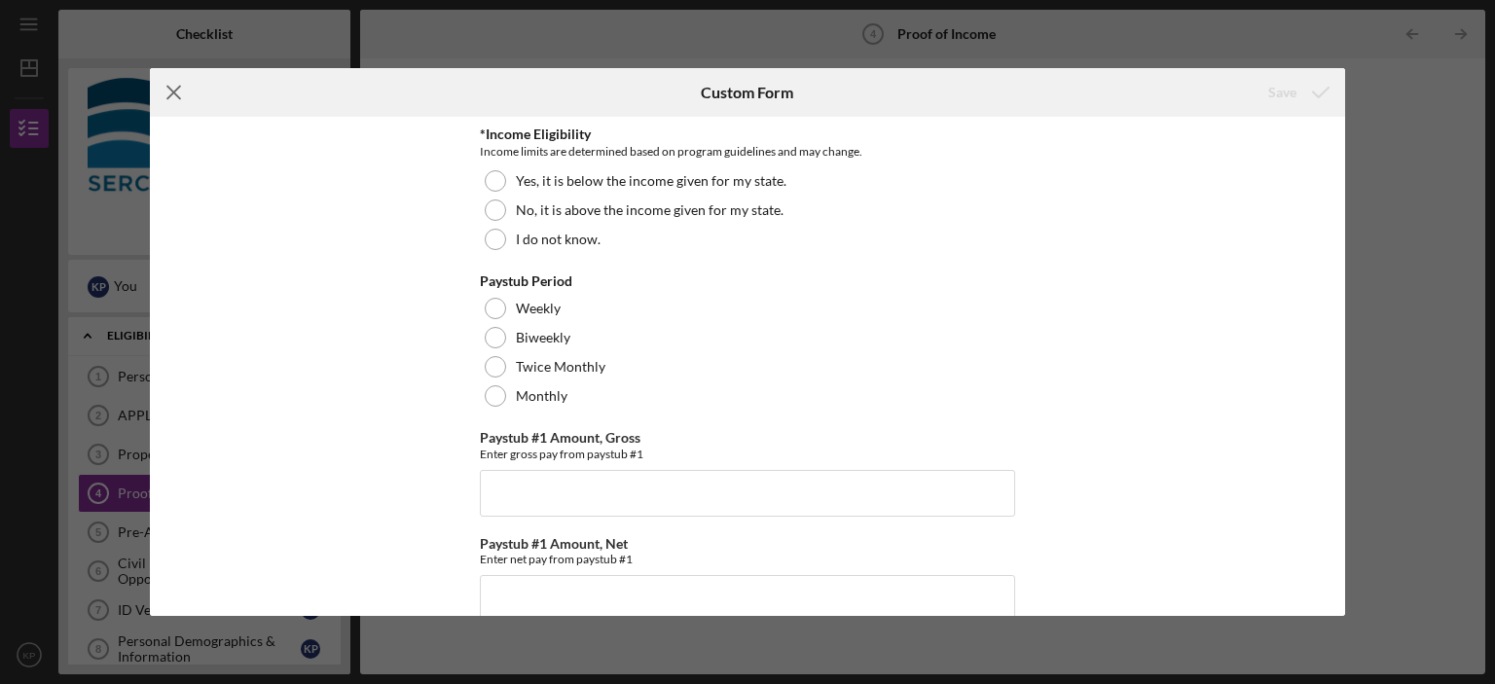
click at [169, 97] on icon "Icon/Menu Close" at bounding box center [174, 92] width 49 height 49
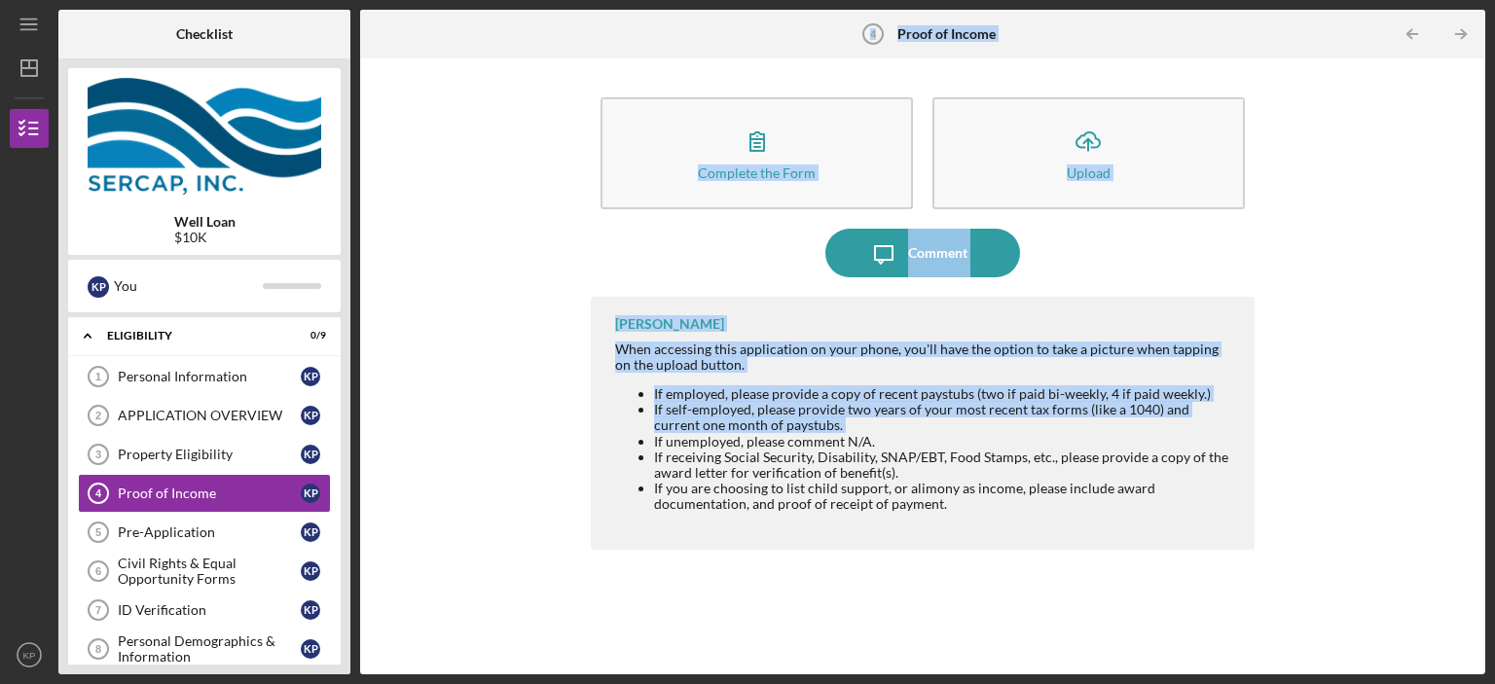
drag, startPoint x: 354, startPoint y: 339, endPoint x: 357, endPoint y: 443, distance: 104.2
click at [357, 443] on div "Checklist Well Loan $10K K P You Icon/Expander Eligibility 0 / 9 Personal Infor…" at bounding box center [771, 342] width 1427 height 665
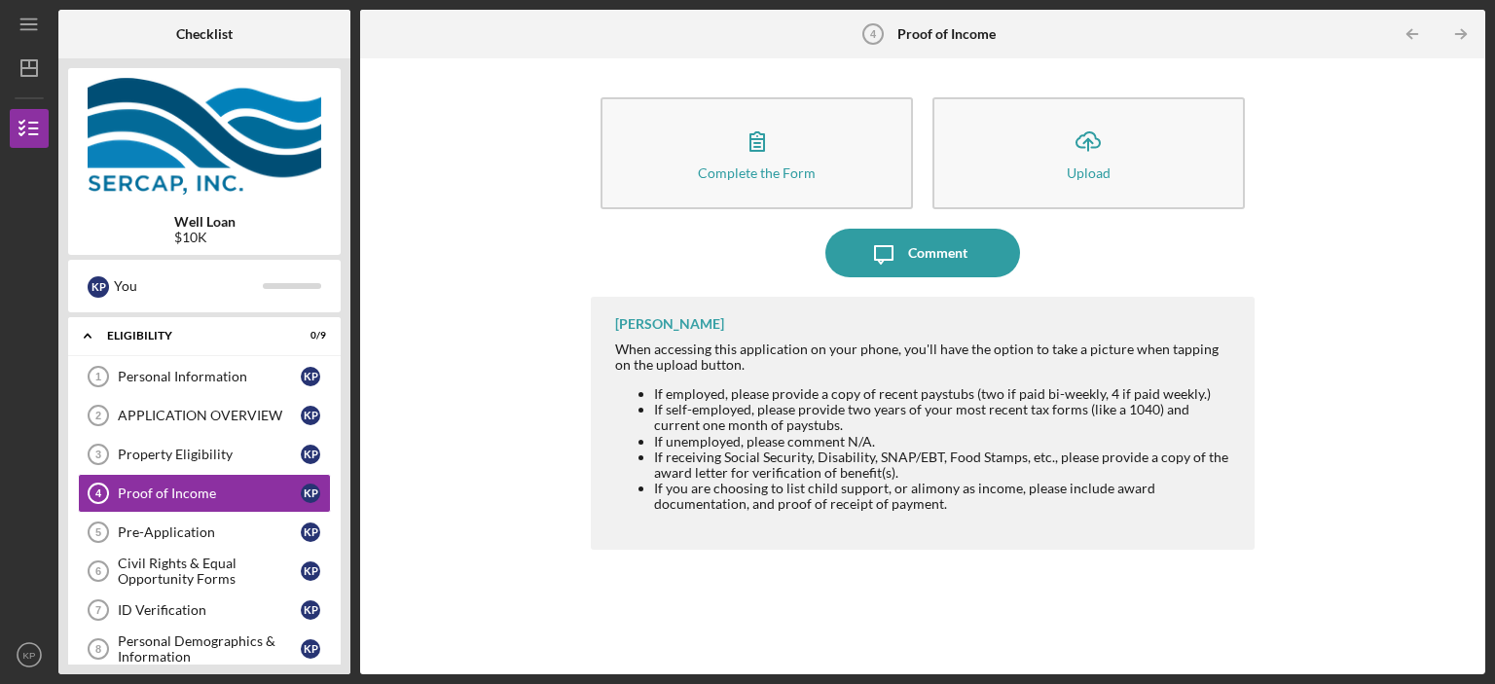
drag, startPoint x: 346, startPoint y: 421, endPoint x: 346, endPoint y: 489, distance: 67.2
click at [346, 489] on div "Well Loan $10K K P You Icon/Expander Eligibility 0 / 9 Personal Information 1 P…" at bounding box center [204, 366] width 292 height 616
drag, startPoint x: 346, startPoint y: 506, endPoint x: 345, endPoint y: 598, distance: 91.5
click at [345, 598] on div "Well Loan $10K K P You Icon/Expander Eligibility 0 / 9 Personal Information 1 P…" at bounding box center [204, 366] width 292 height 616
